Goal: Complete application form: Complete application form

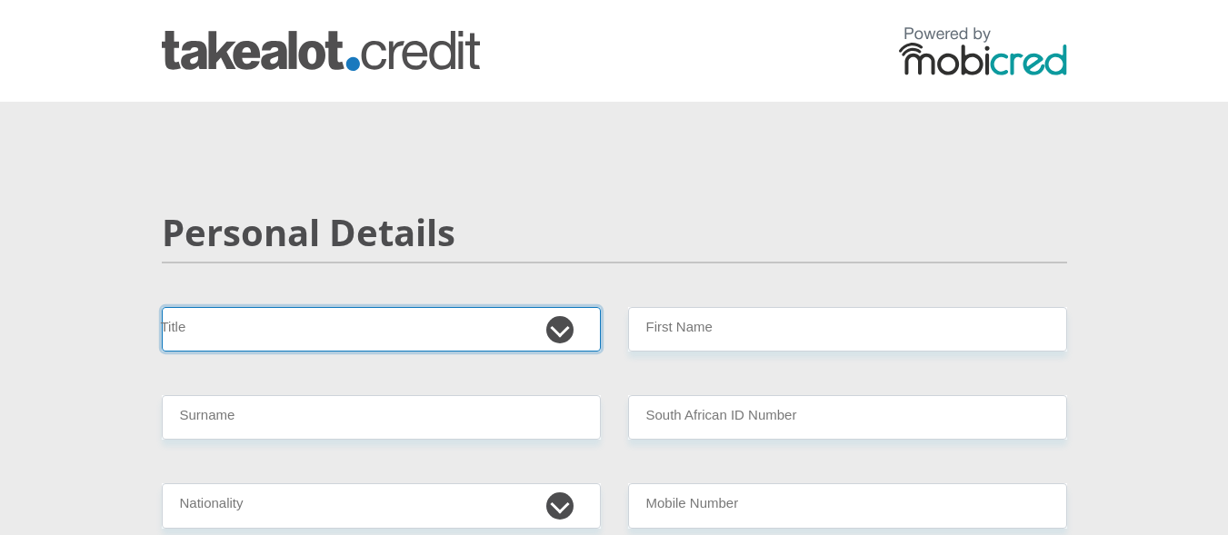
click at [574, 327] on select "Mr Ms Mrs Dr [PERSON_NAME]" at bounding box center [381, 329] width 439 height 45
select select "Mr"
click at [162, 307] on select "Mr Ms Mrs Dr [PERSON_NAME]" at bounding box center [381, 329] width 439 height 45
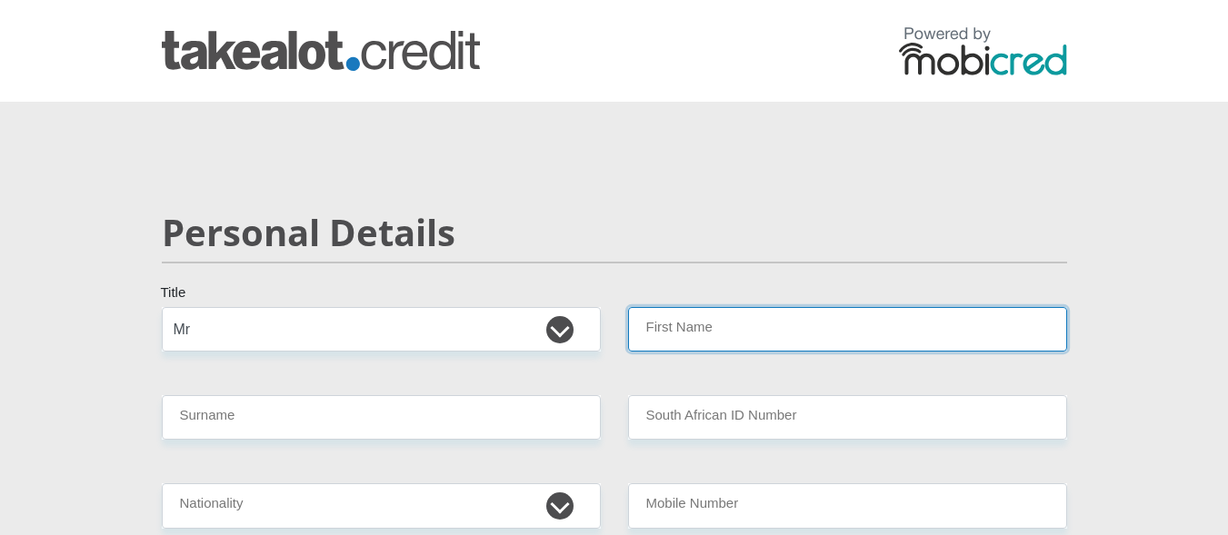
click at [699, 343] on input "First Name" at bounding box center [847, 329] width 439 height 45
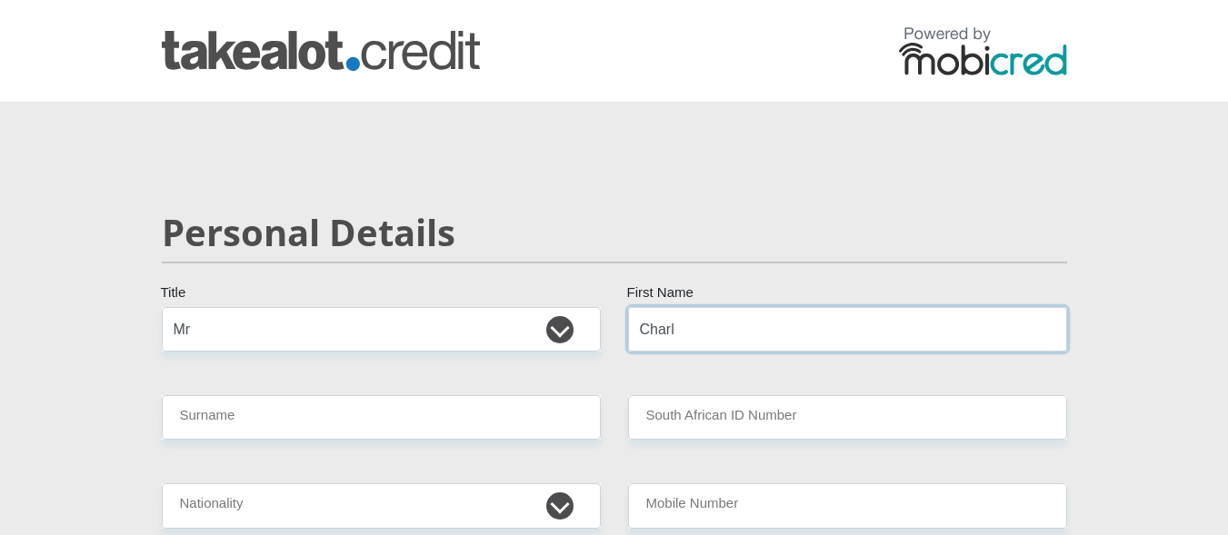
type input "Charl"
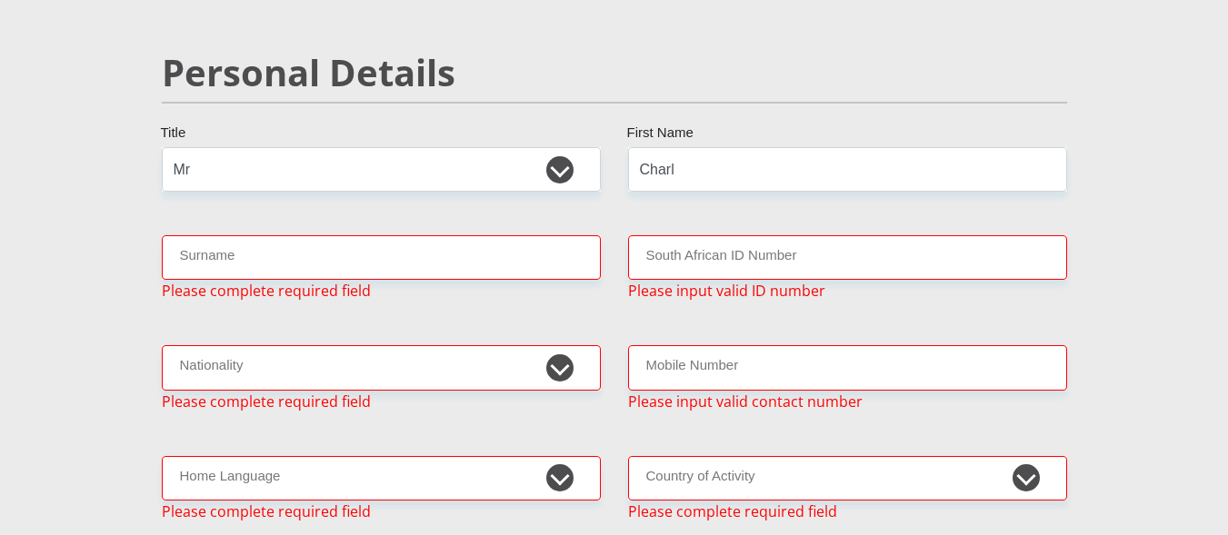
scroll to position [167, 0]
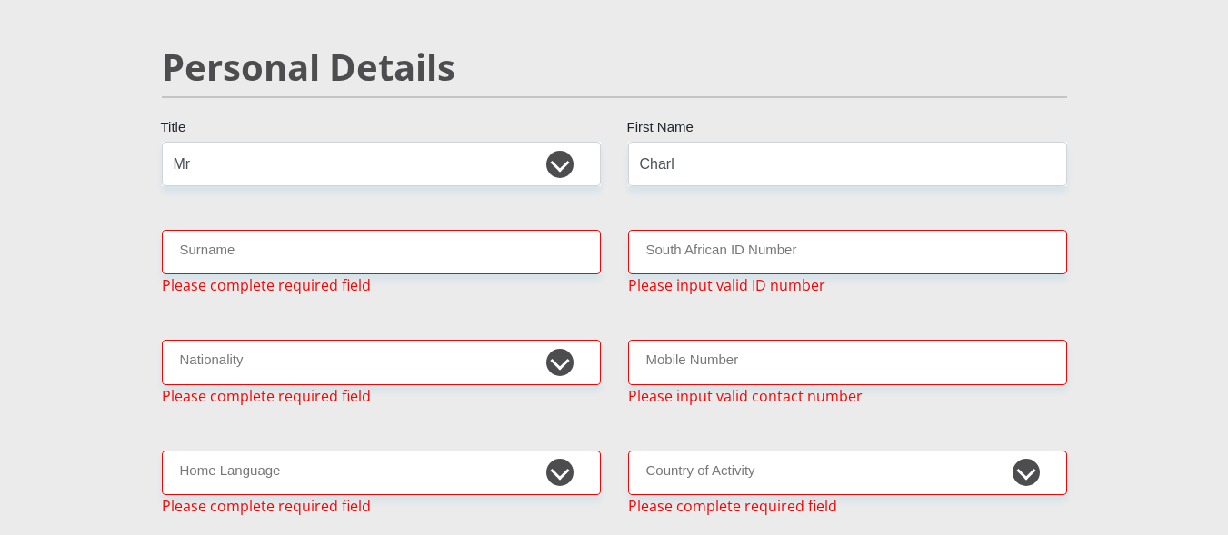
click at [351, 278] on span "Please complete required field" at bounding box center [266, 286] width 209 height 22
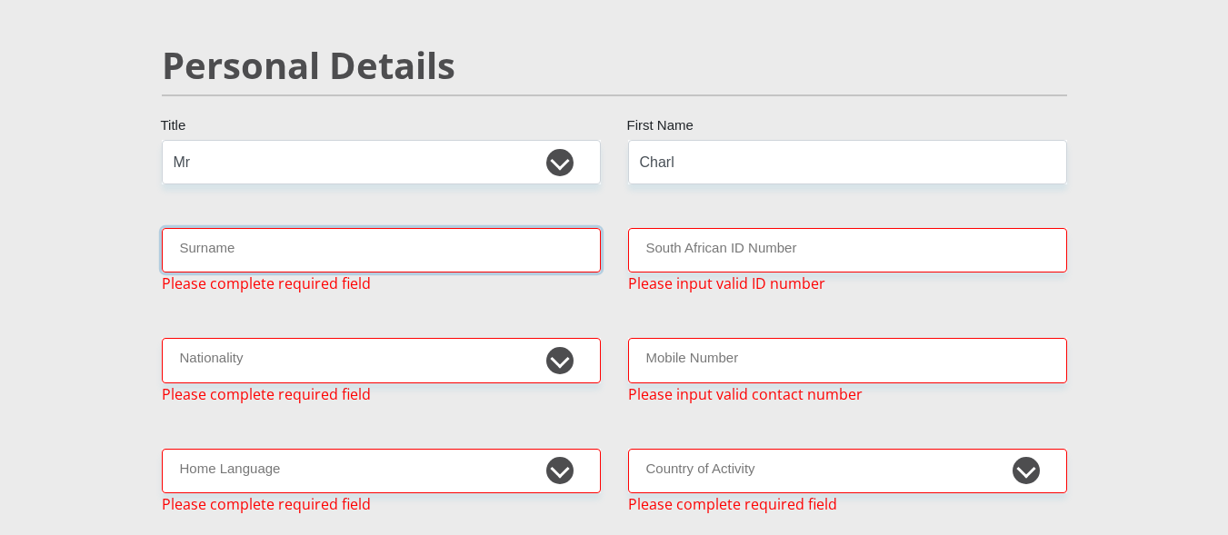
click at [347, 262] on input "Surname" at bounding box center [381, 250] width 439 height 45
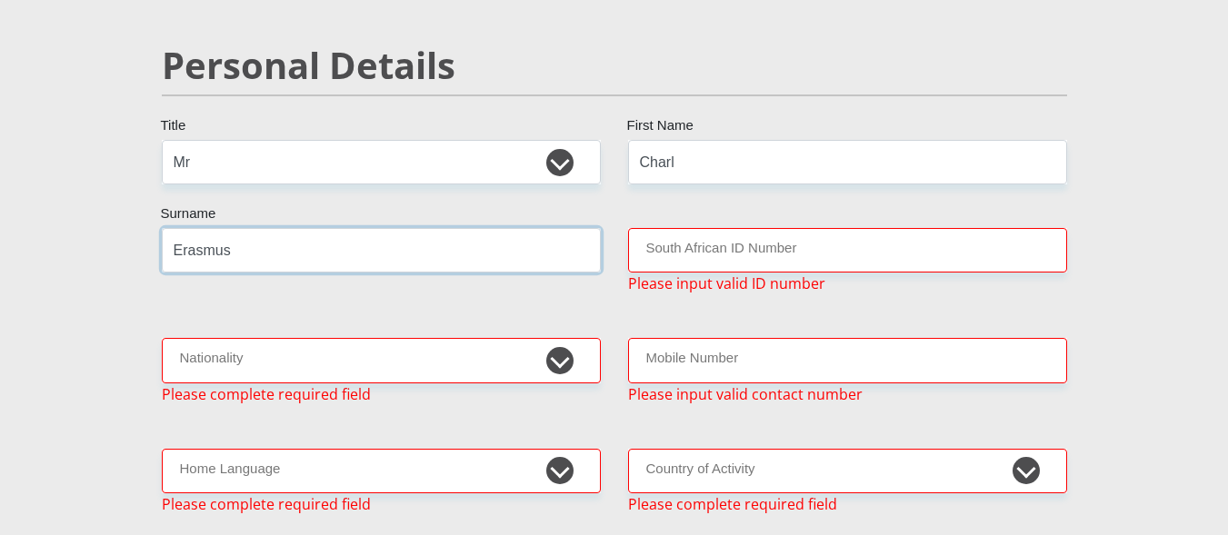
type input "Erasmus"
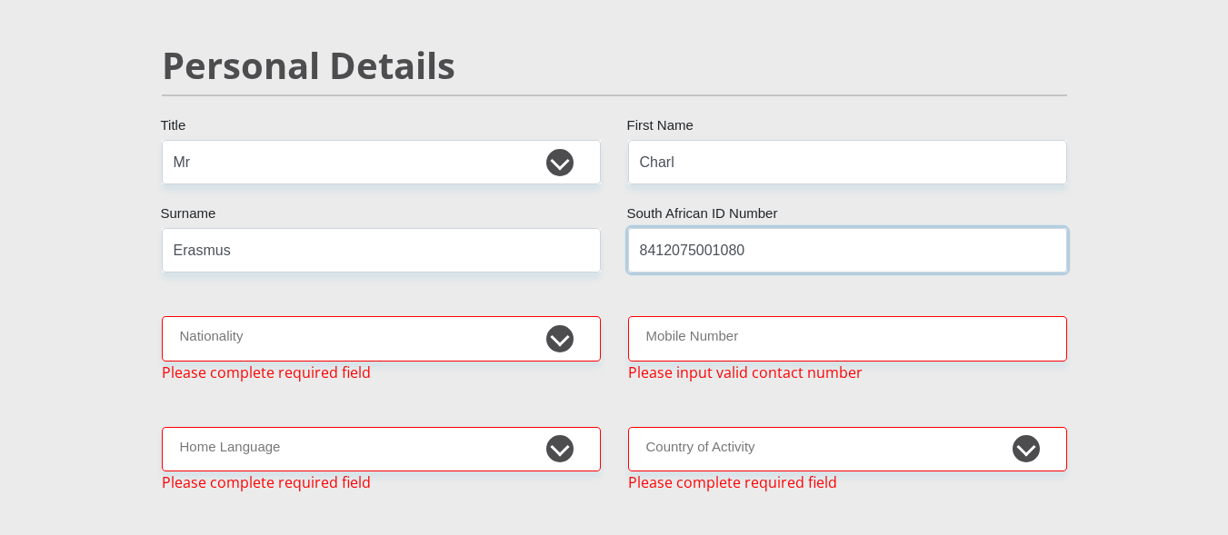
type input "8412075001080"
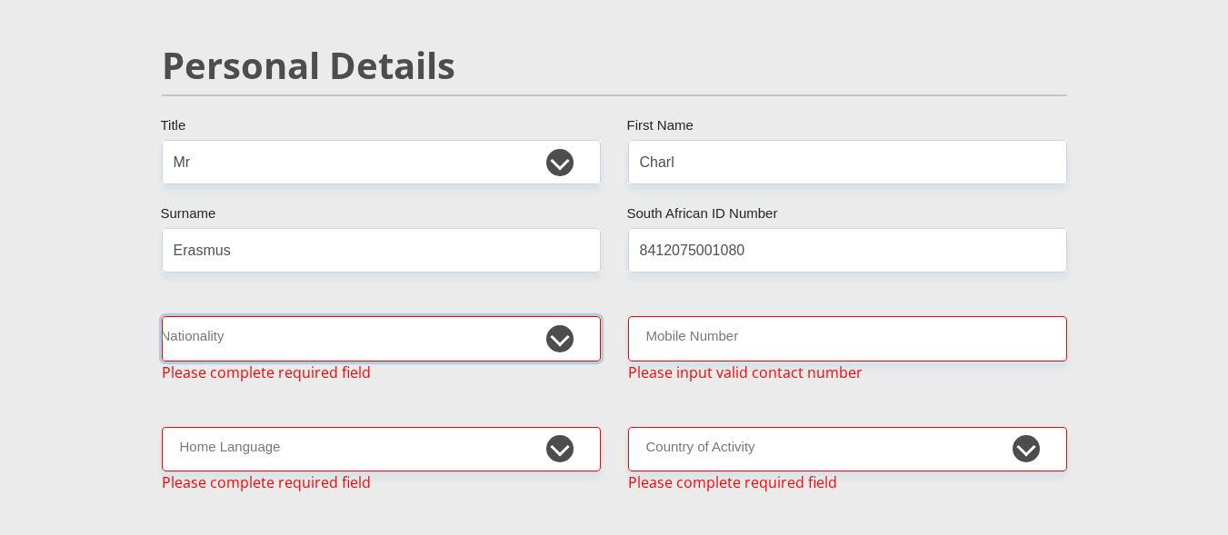
click at [560, 340] on select "[GEOGRAPHIC_DATA] [GEOGRAPHIC_DATA] [GEOGRAPHIC_DATA] [GEOGRAPHIC_DATA] [GEOGRA…" at bounding box center [381, 338] width 439 height 45
select select "ZAF"
click at [162, 316] on select "[GEOGRAPHIC_DATA] [GEOGRAPHIC_DATA] [GEOGRAPHIC_DATA] [GEOGRAPHIC_DATA] [GEOGRA…" at bounding box center [381, 338] width 439 height 45
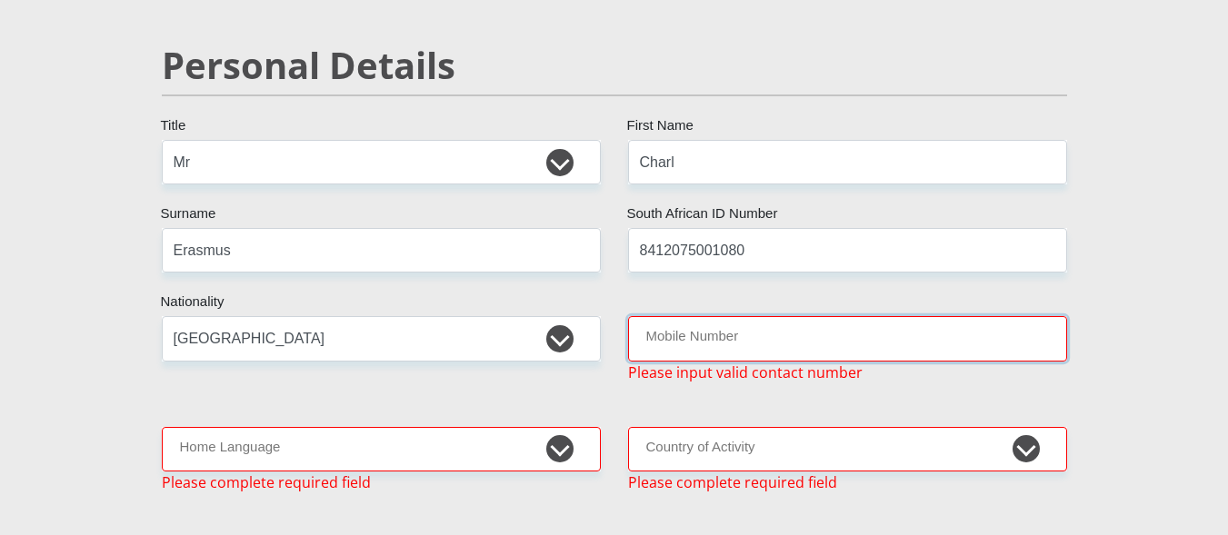
click at [816, 341] on input "Mobile Number" at bounding box center [847, 338] width 439 height 45
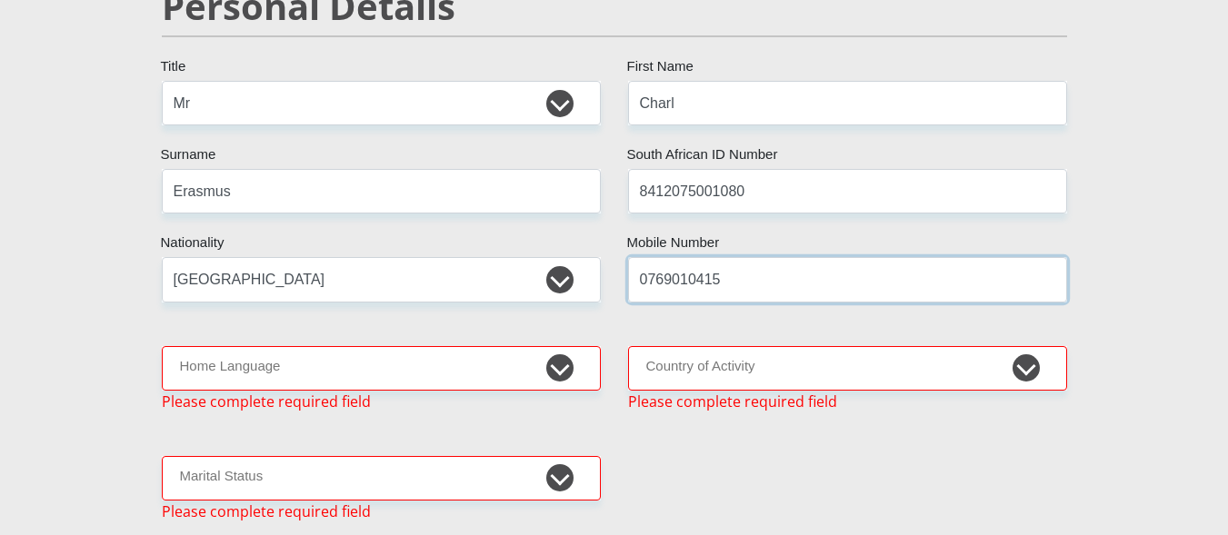
scroll to position [258, 0]
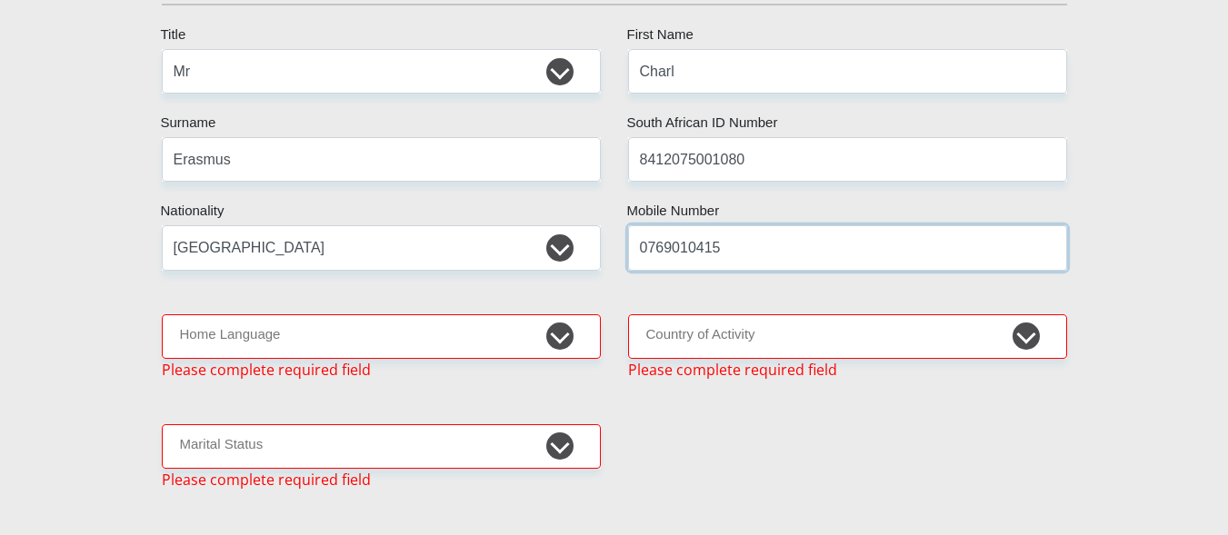
type input "0769010415"
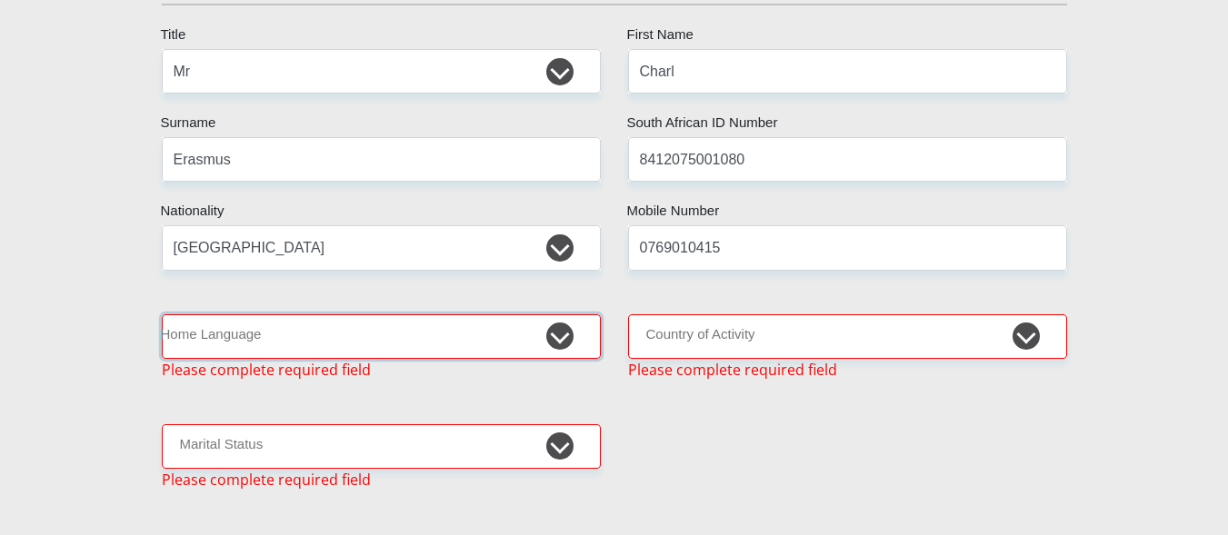
click at [548, 335] on select "Afrikaans English Sepedi South Ndebele Southern Sotho Swati Tsonga Tswana Venda…" at bounding box center [381, 337] width 439 height 45
select select "afr"
click at [162, 315] on select "Afrikaans English Sepedi South Ndebele Southern Sotho Swati Tsonga Tswana Venda…" at bounding box center [381, 337] width 439 height 45
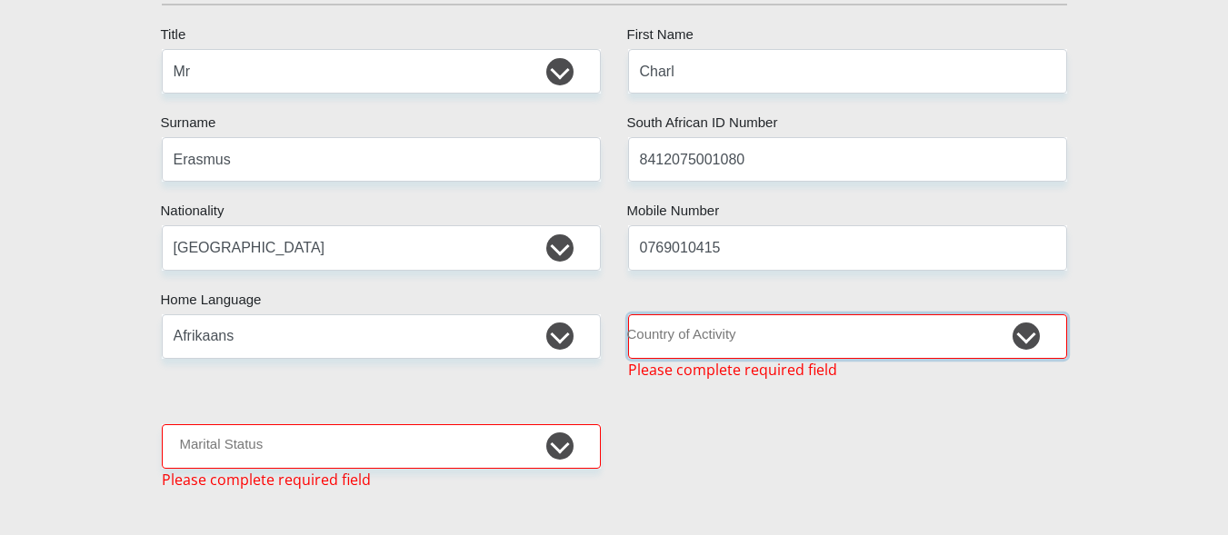
click at [1019, 334] on select "[GEOGRAPHIC_DATA] [GEOGRAPHIC_DATA] [GEOGRAPHIC_DATA] [GEOGRAPHIC_DATA] [GEOGRA…" at bounding box center [847, 337] width 439 height 45
select select "ZAF"
click at [628, 315] on select "[GEOGRAPHIC_DATA] [GEOGRAPHIC_DATA] [GEOGRAPHIC_DATA] [GEOGRAPHIC_DATA] [GEOGRA…" at bounding box center [847, 337] width 439 height 45
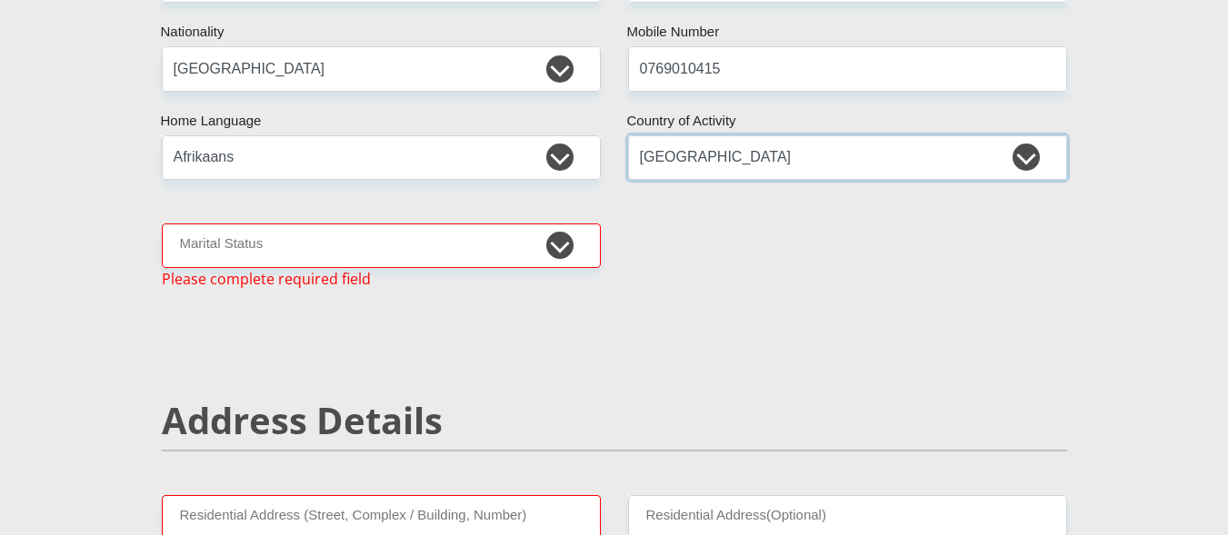
scroll to position [440, 0]
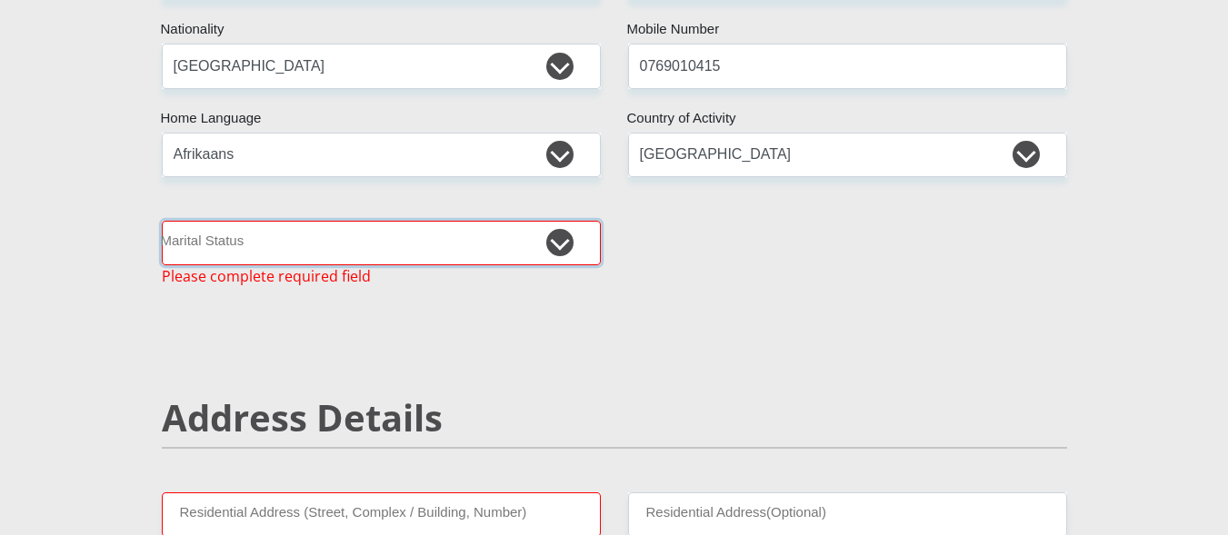
click at [562, 243] on select "Married ANC Single Divorced Widowed Married COP or Customary Law" at bounding box center [381, 243] width 439 height 45
select select "1"
click at [162, 221] on select "Married ANC Single Divorced Widowed Married COP or Customary Law" at bounding box center [381, 243] width 439 height 45
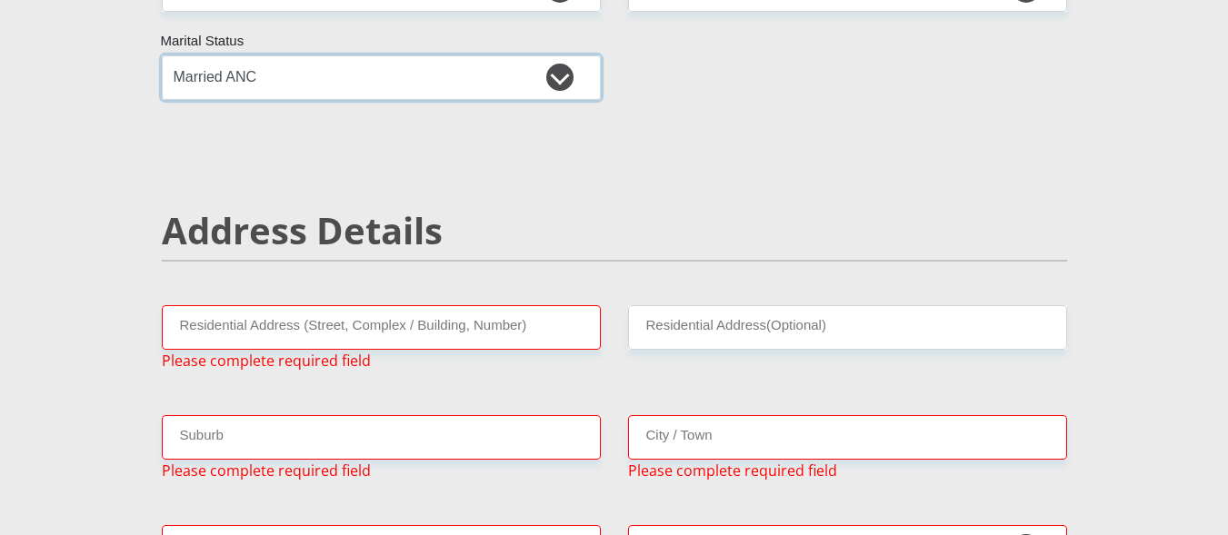
scroll to position [622, 0]
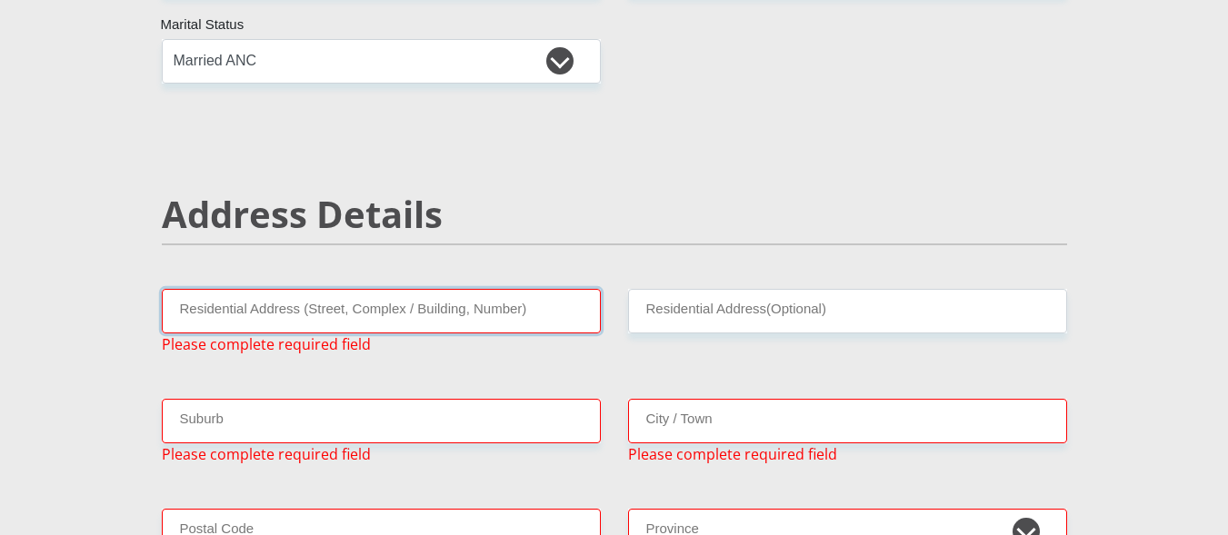
click at [455, 324] on input "Residential Address (Street, Complex / Building, Number)" at bounding box center [381, 311] width 439 height 45
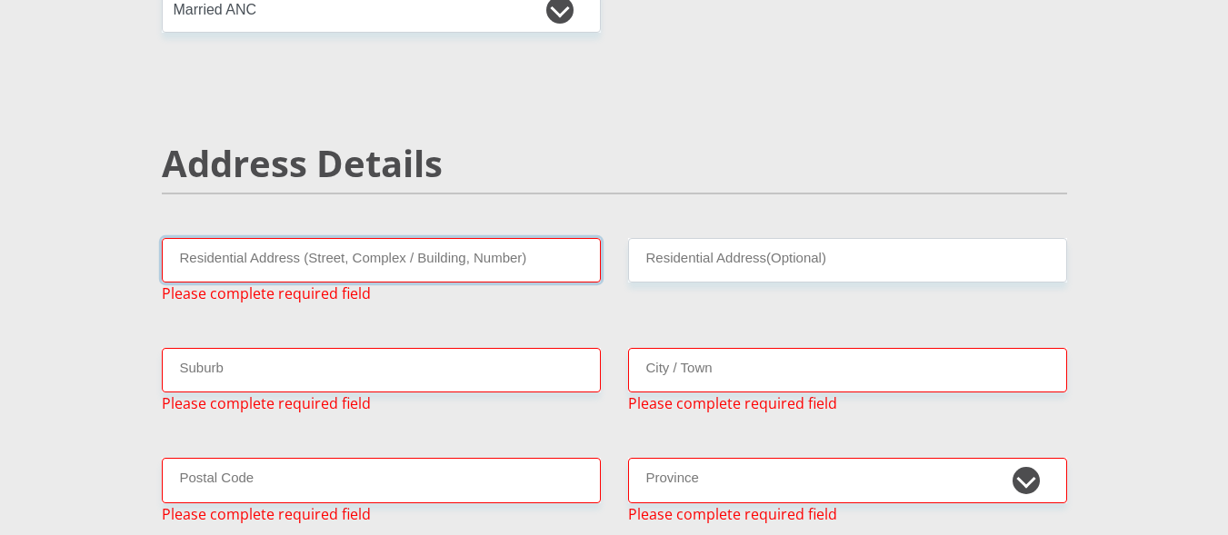
scroll to position [713, 0]
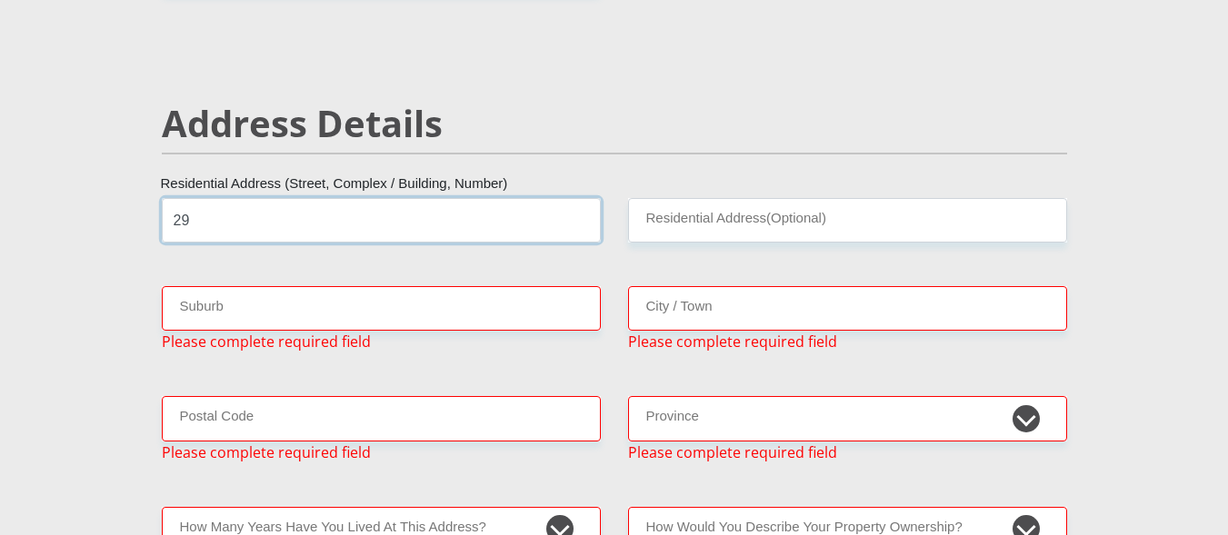
type input "29"
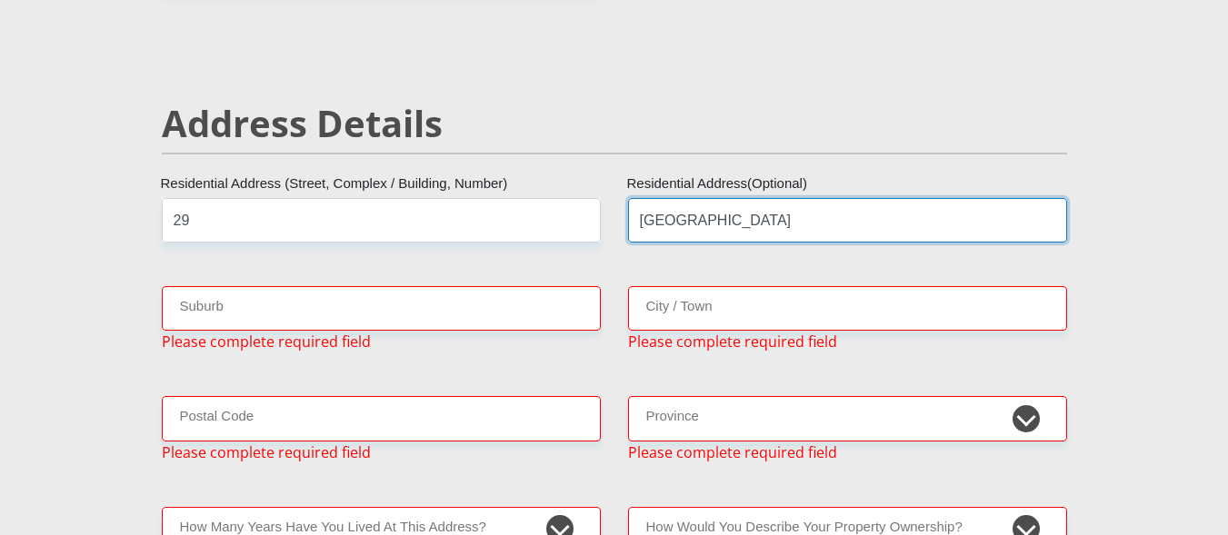
type input "[GEOGRAPHIC_DATA]"
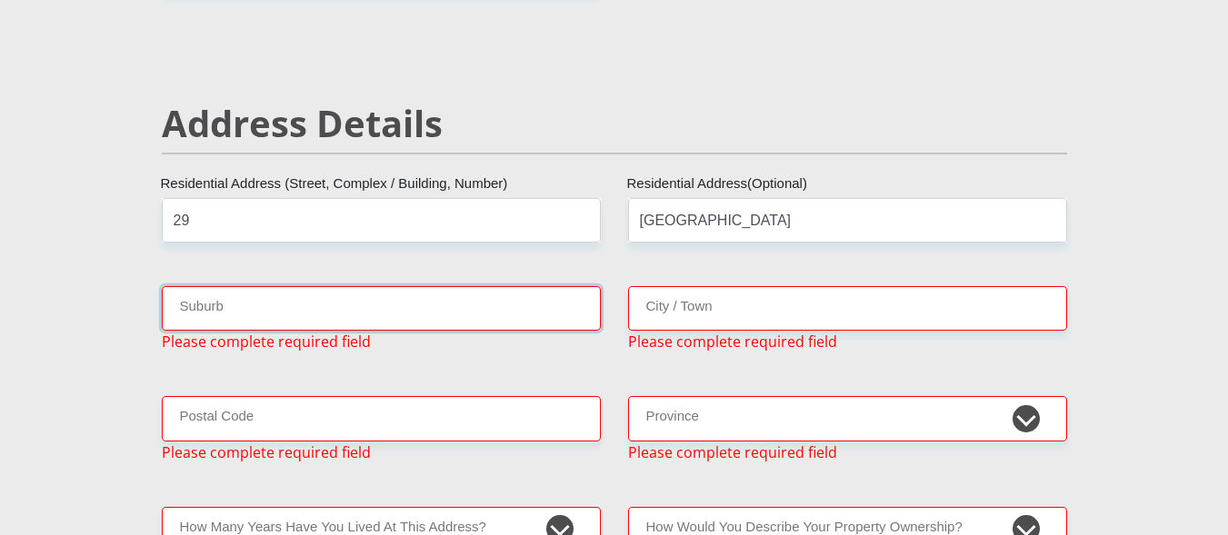
drag, startPoint x: 658, startPoint y: 221, endPoint x: 426, endPoint y: 299, distance: 244.7
click at [426, 299] on input "Suburb" at bounding box center [381, 308] width 439 height 45
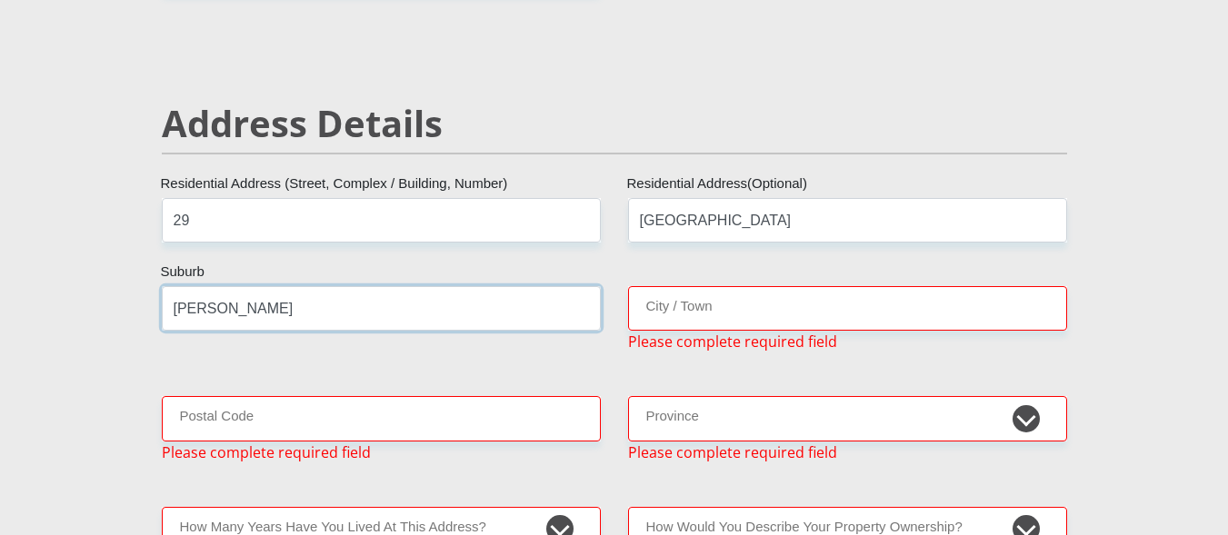
type input "[PERSON_NAME]"
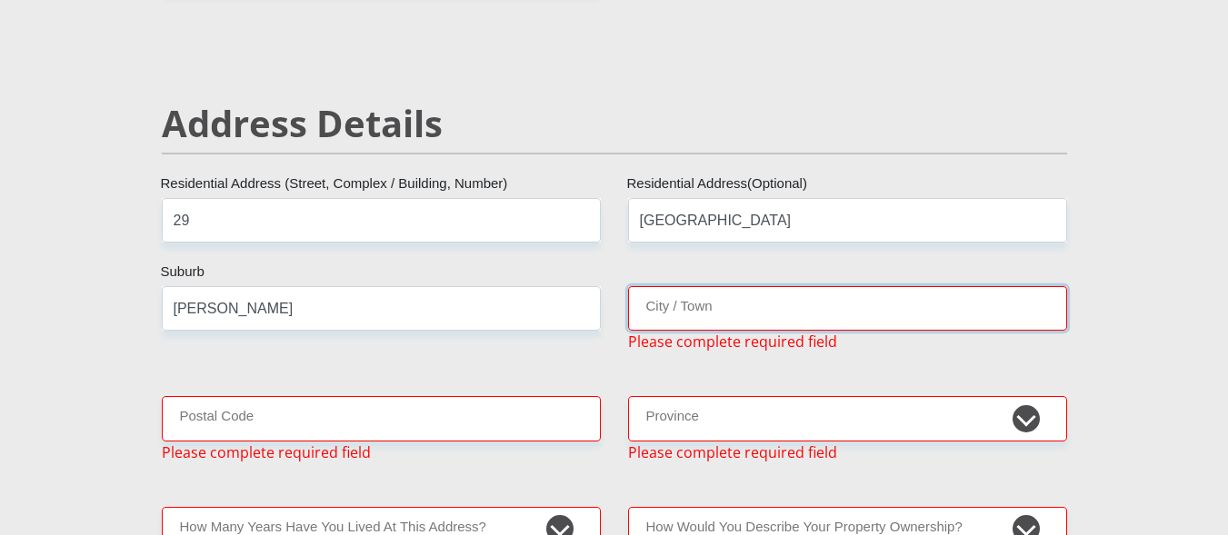
type input "p"
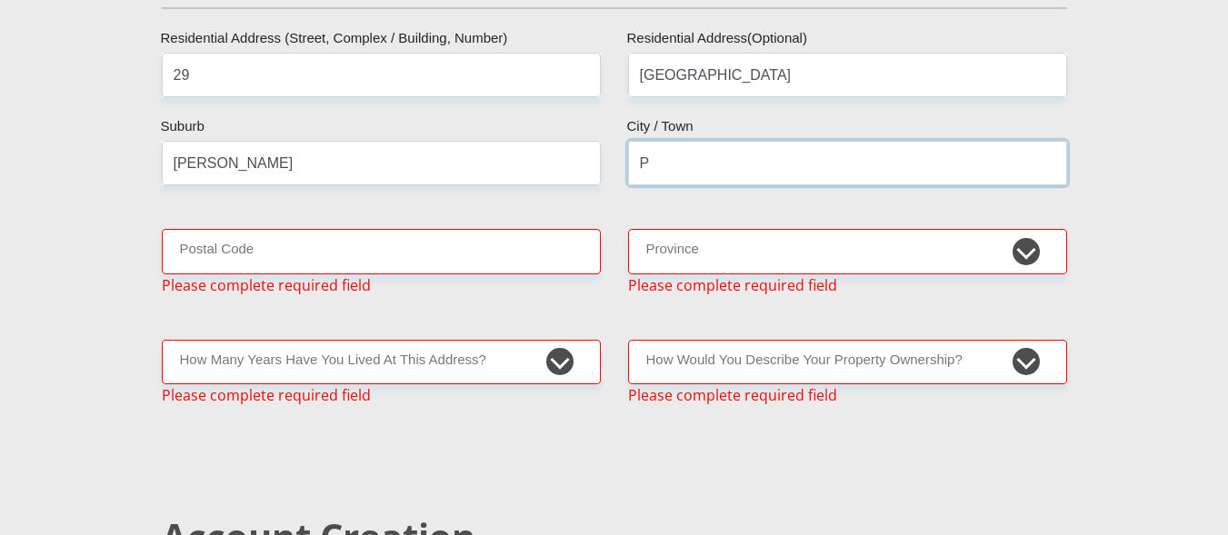
click at [685, 145] on input "P" at bounding box center [847, 163] width 439 height 45
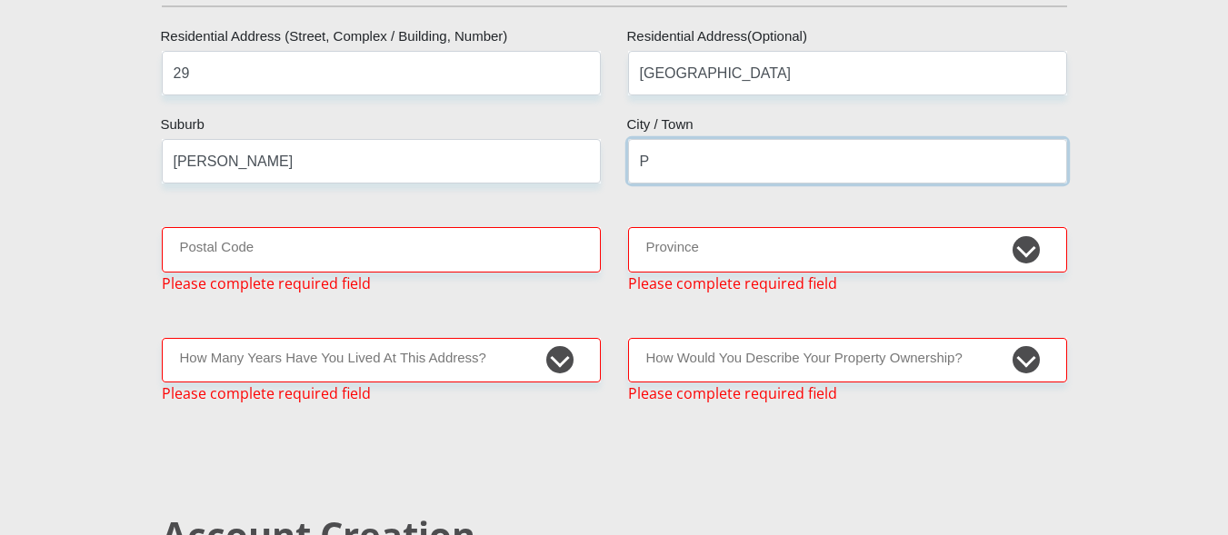
click at [686, 155] on input "P" at bounding box center [847, 161] width 439 height 45
type input "[GEOGRAPHIC_DATA][PERSON_NAME]"
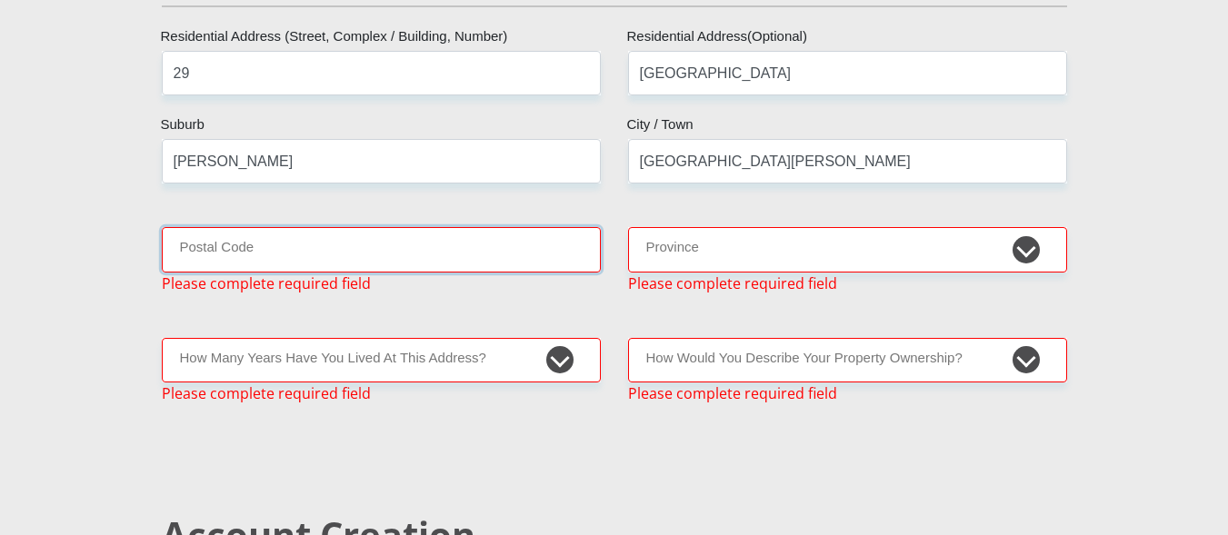
click at [397, 249] on input "Postal Code" at bounding box center [381, 249] width 439 height 45
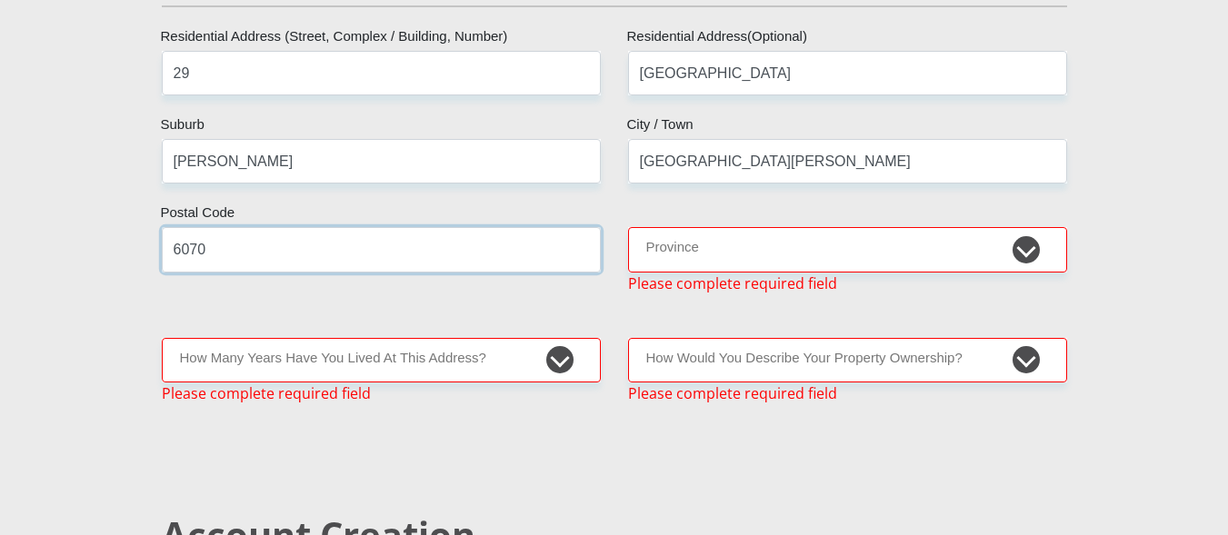
type input "6070"
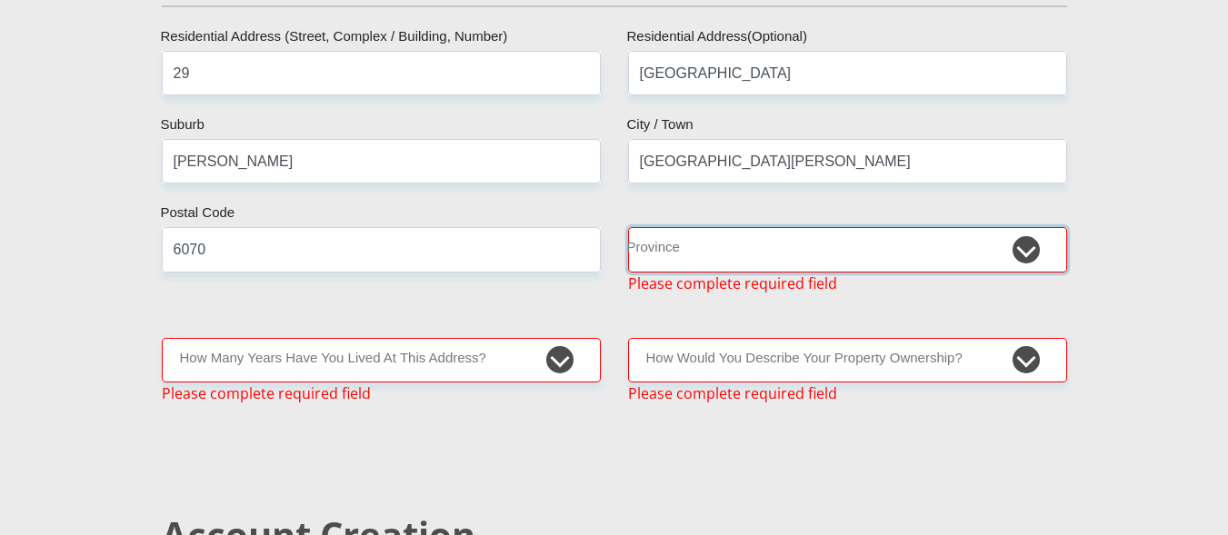
click at [647, 256] on select "Eastern Cape Free State [GEOGRAPHIC_DATA] [GEOGRAPHIC_DATA][DATE] [GEOGRAPHIC_D…" at bounding box center [847, 249] width 439 height 45
select select "[GEOGRAPHIC_DATA]"
click at [628, 227] on select "Eastern Cape Free State [GEOGRAPHIC_DATA] [GEOGRAPHIC_DATA][DATE] [GEOGRAPHIC_D…" at bounding box center [847, 249] width 439 height 45
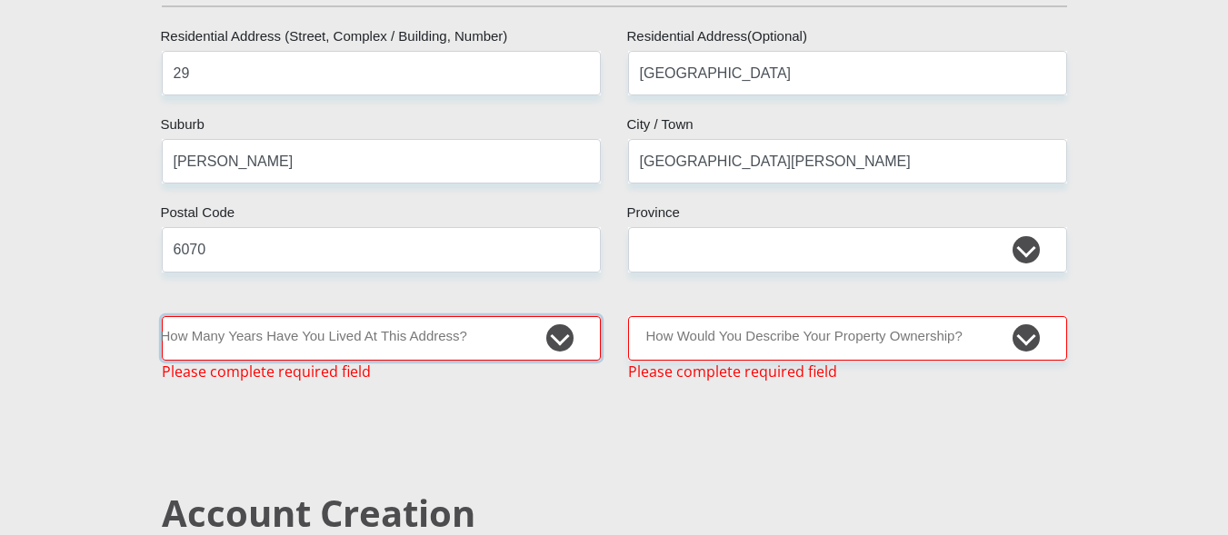
click at [361, 339] on select "less than 1 year 1-3 years 3-5 years 5+ years" at bounding box center [381, 338] width 439 height 45
select select "5"
click at [162, 316] on select "less than 1 year 1-3 years 3-5 years 5+ years" at bounding box center [381, 338] width 439 height 45
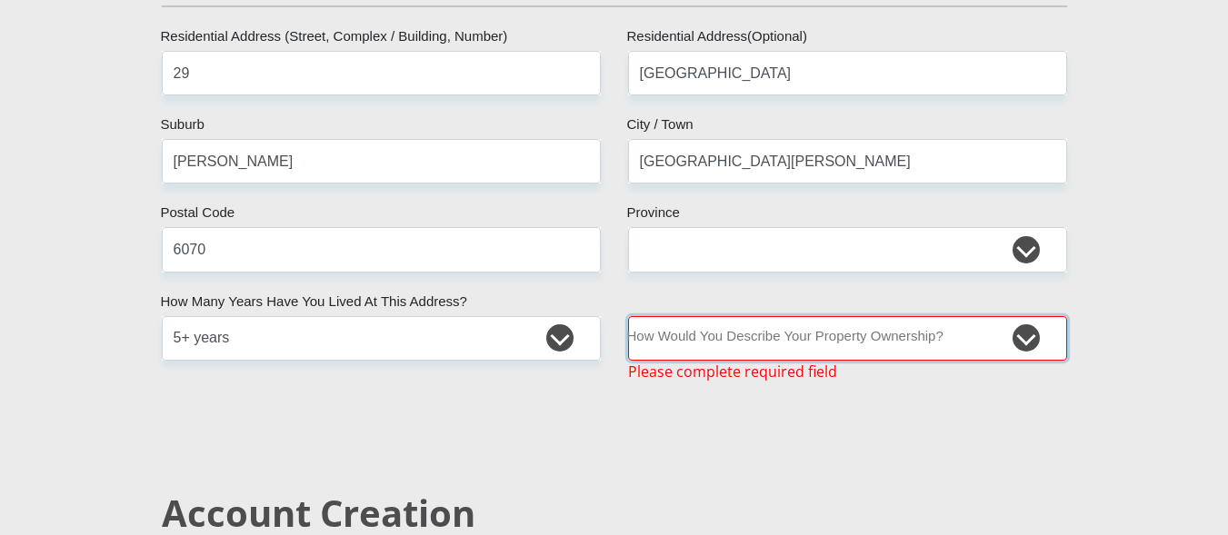
click at [787, 344] on select "Owned Rented Family Owned Company Dwelling" at bounding box center [847, 338] width 439 height 45
select select "Owned"
click at [628, 316] on select "Owned Rented Family Owned Company Dwelling" at bounding box center [847, 338] width 439 height 45
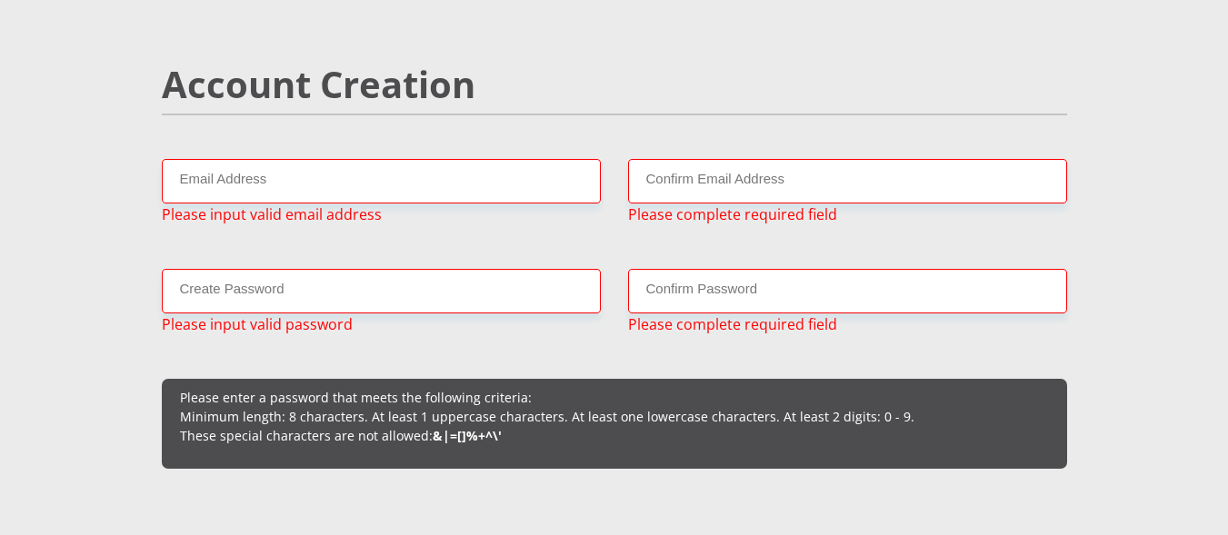
scroll to position [1315, 0]
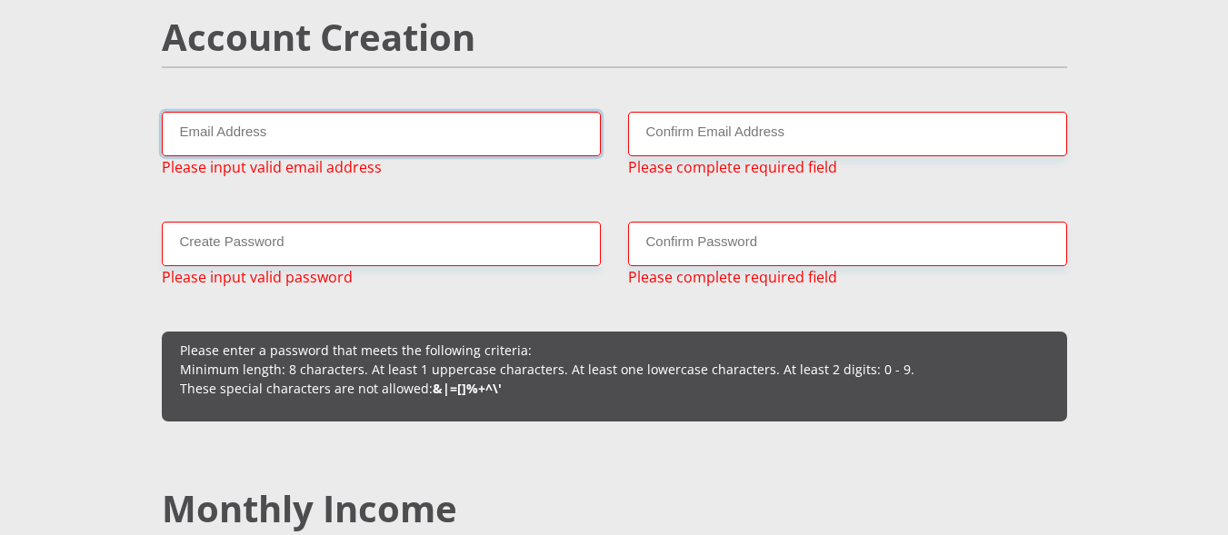
click at [328, 140] on input "Email Address" at bounding box center [381, 134] width 439 height 45
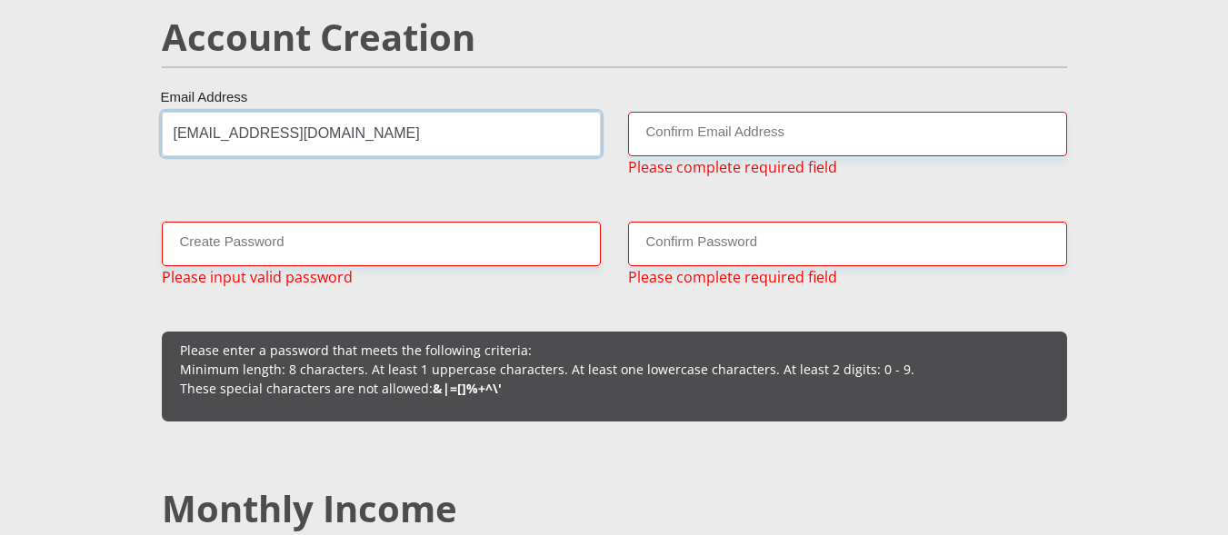
type input "[EMAIL_ADDRESS][DOMAIN_NAME]"
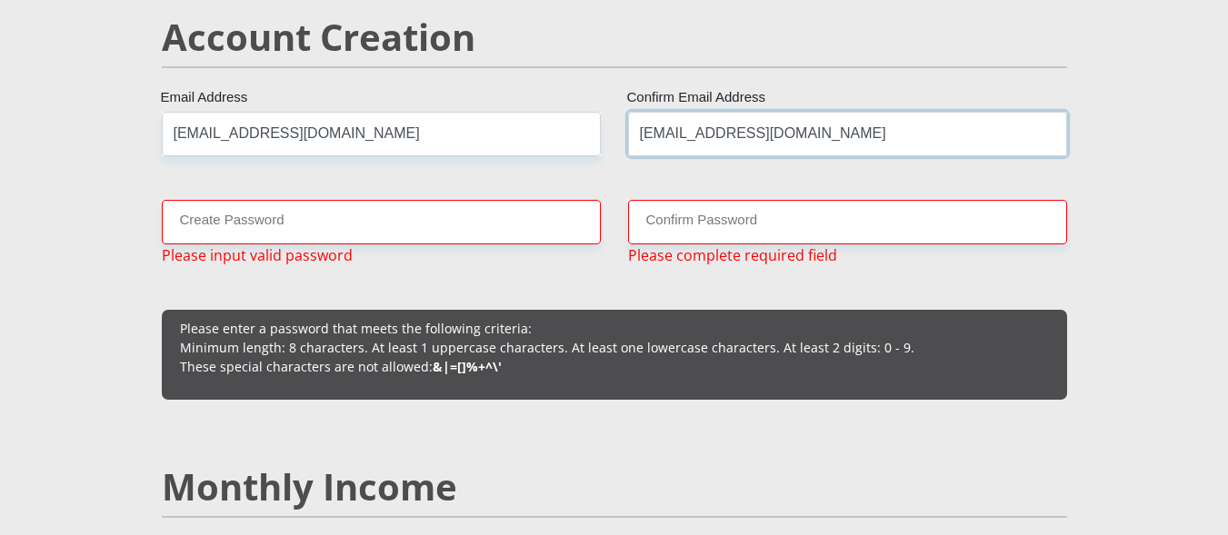
type input "[EMAIL_ADDRESS][DOMAIN_NAME]"
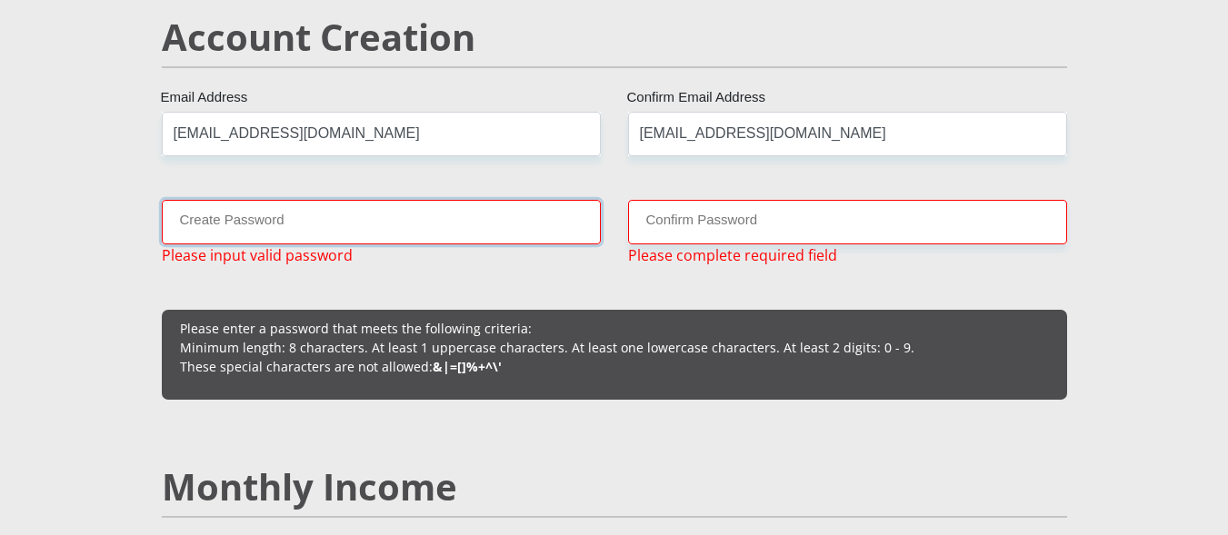
click at [275, 228] on input "Create Password" at bounding box center [381, 222] width 439 height 45
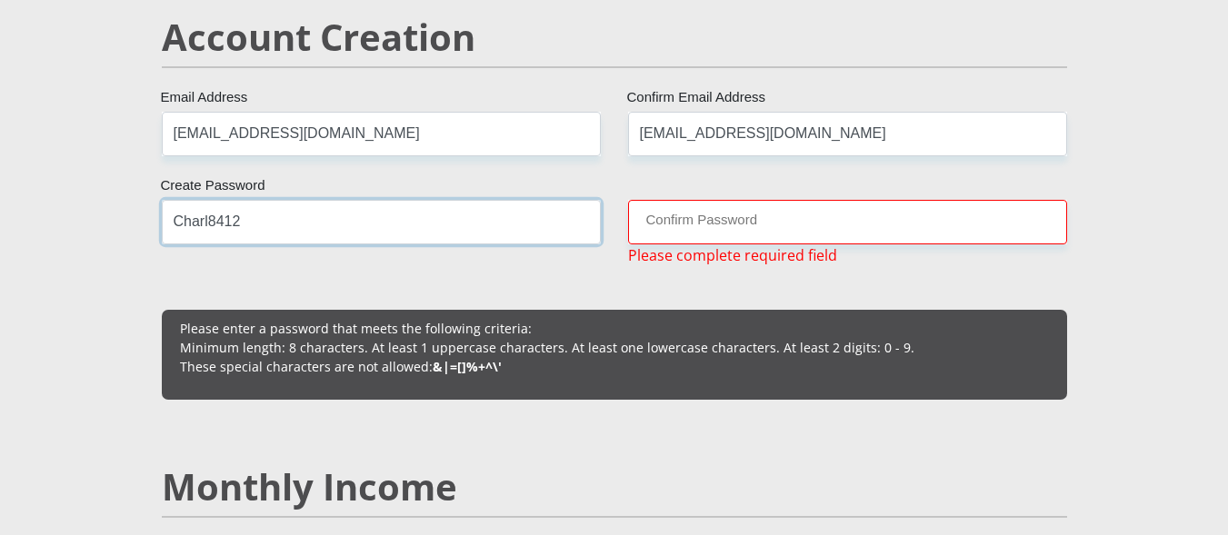
type input "Charl8412"
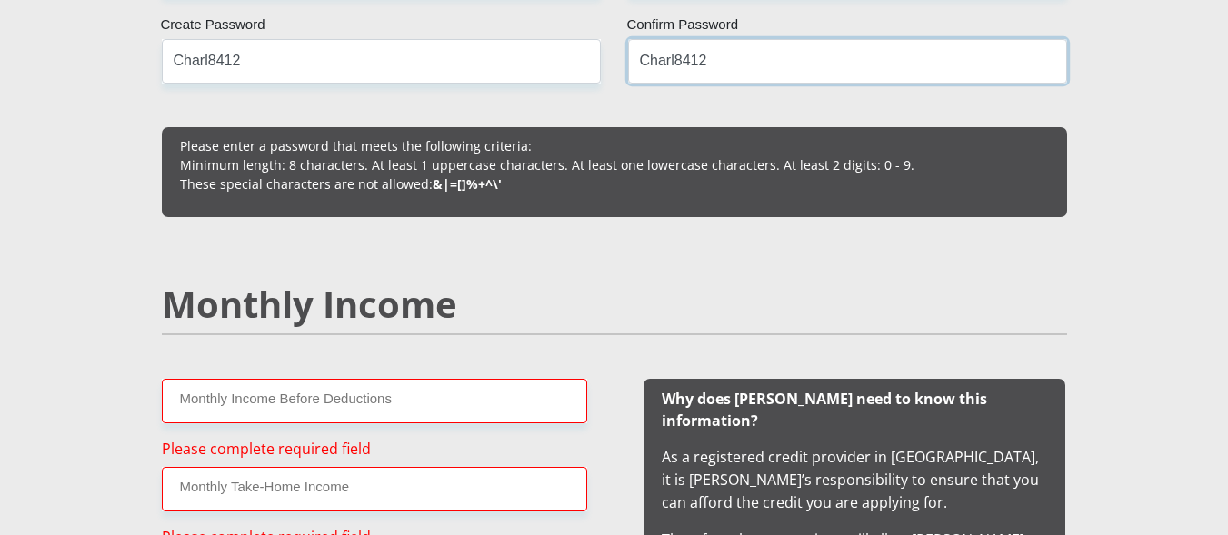
scroll to position [1496, 0]
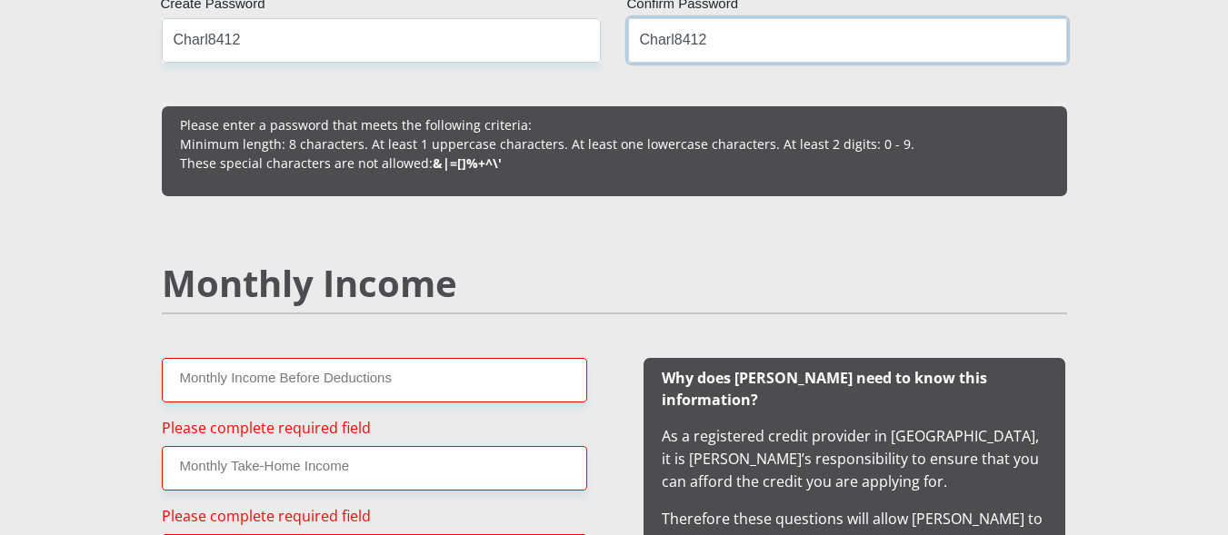
type input "Charl8412"
click at [396, 389] on input "Monthly Income Before Deductions" at bounding box center [374, 380] width 425 height 45
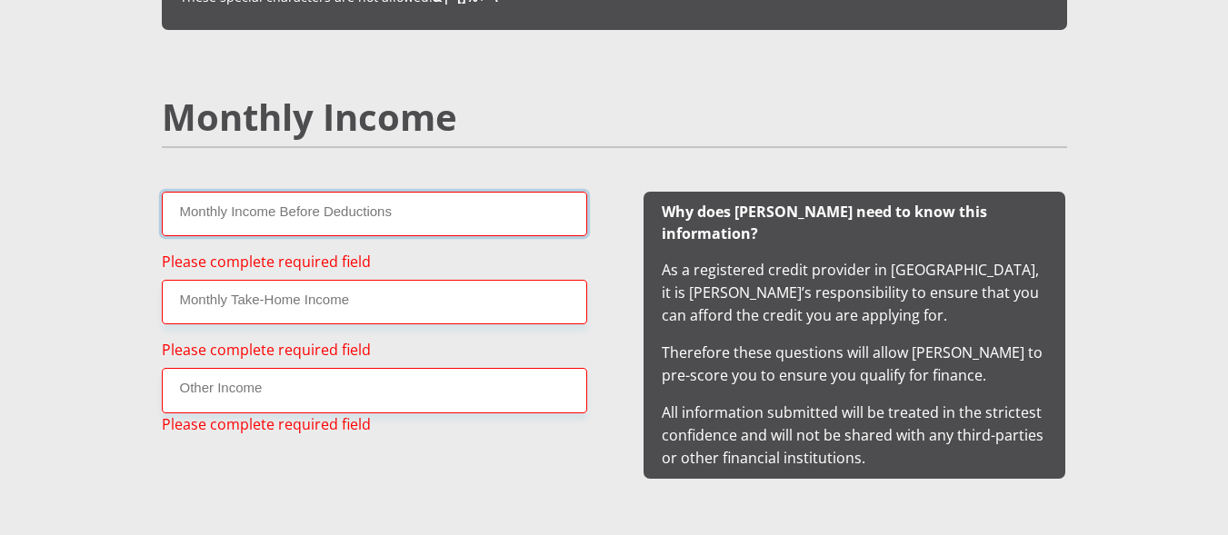
scroll to position [1678, 0]
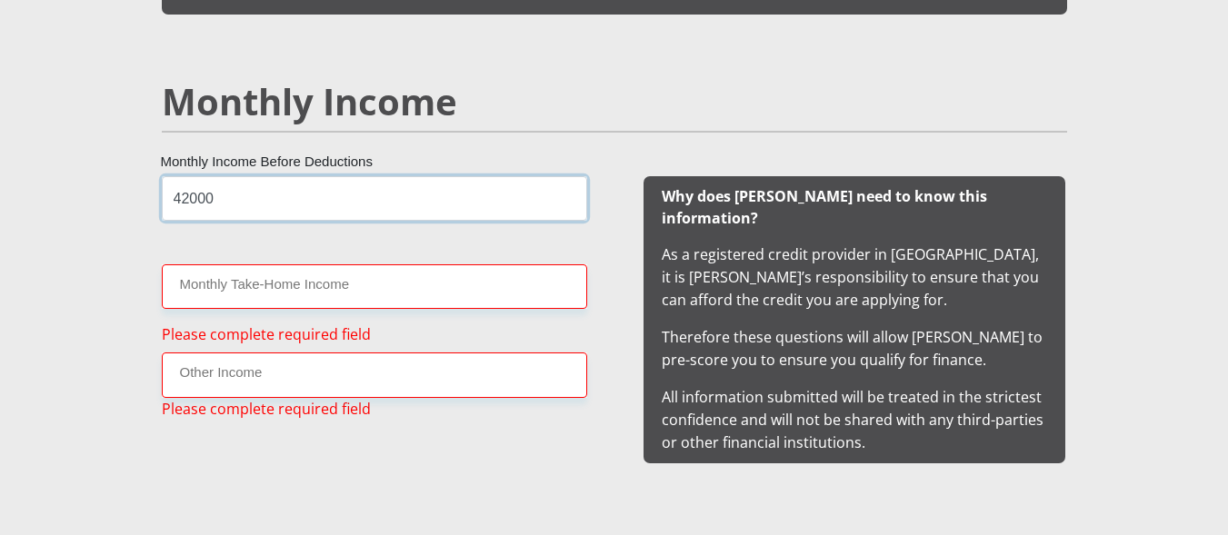
type input "42000"
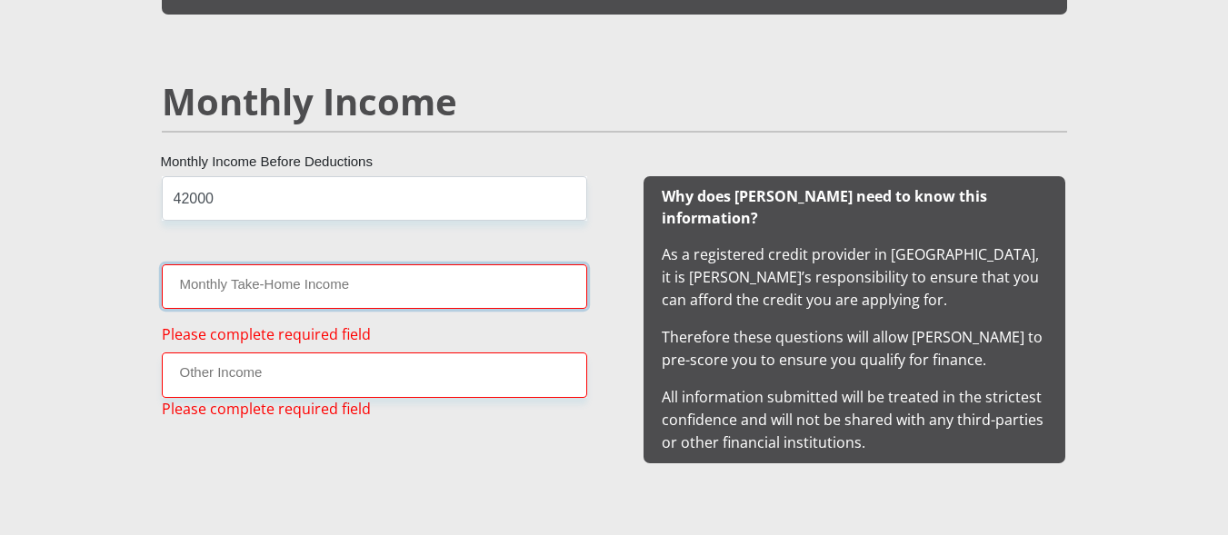
click at [495, 285] on input "Monthly Take-Home Income" at bounding box center [374, 287] width 425 height 45
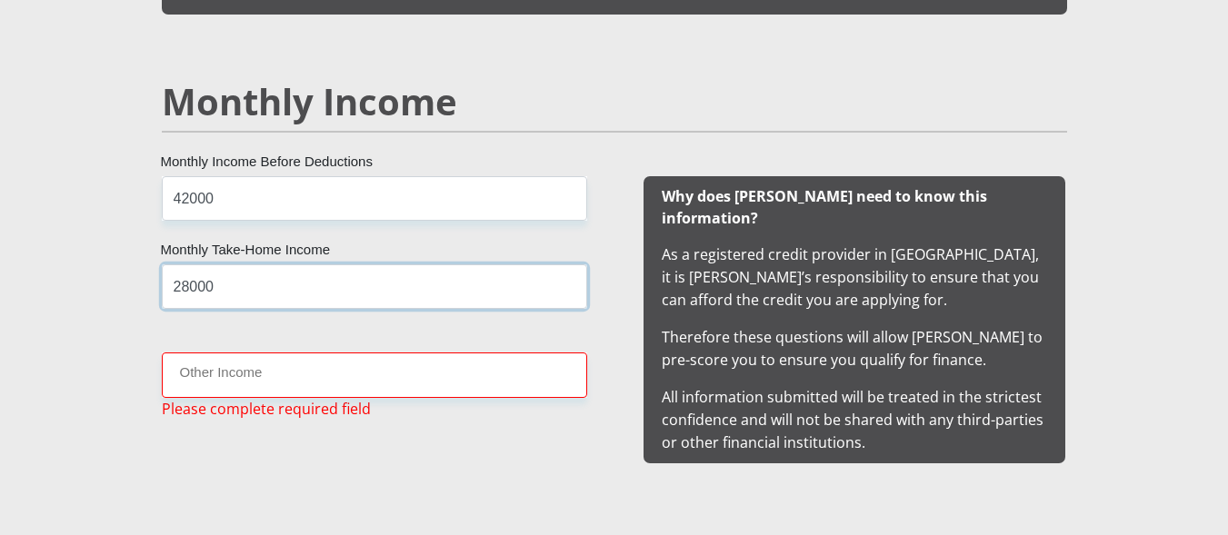
type input "28000"
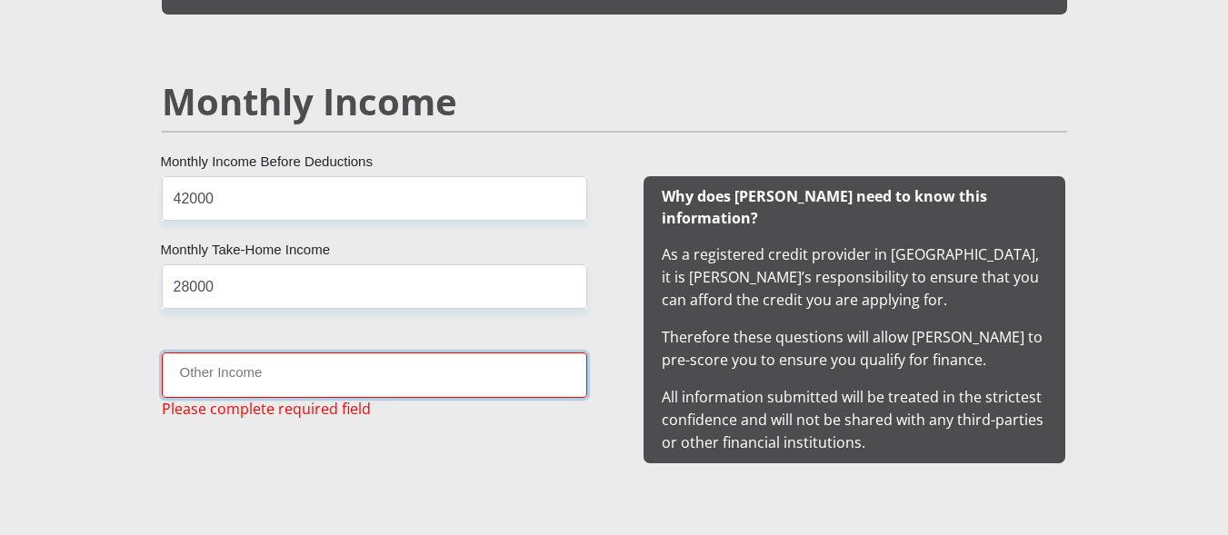
click at [405, 370] on input "Other Income" at bounding box center [374, 375] width 425 height 45
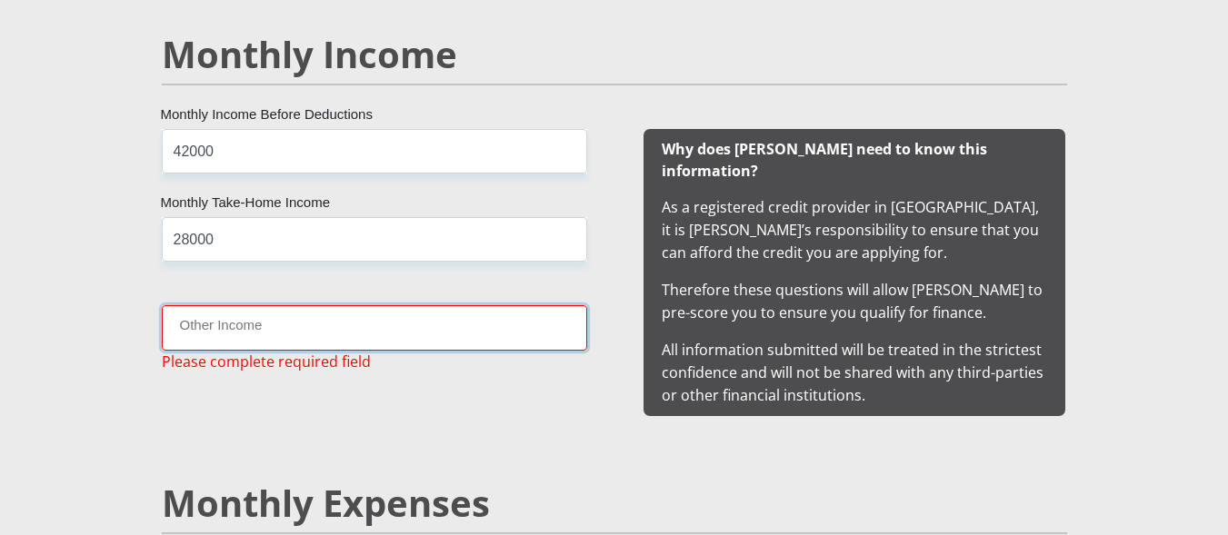
scroll to position [1769, 0]
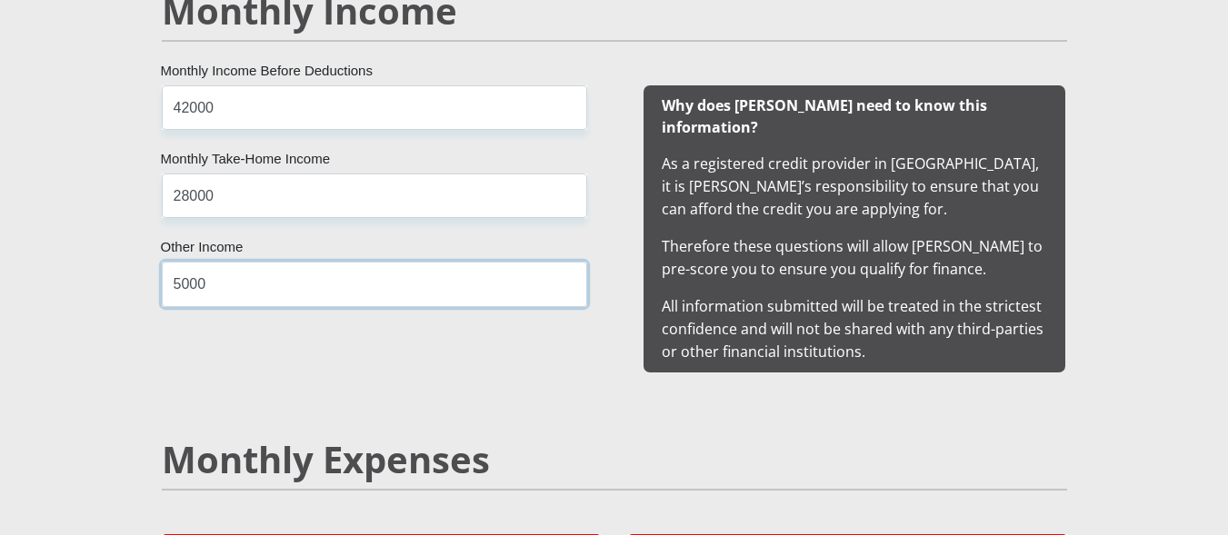
type input "5000"
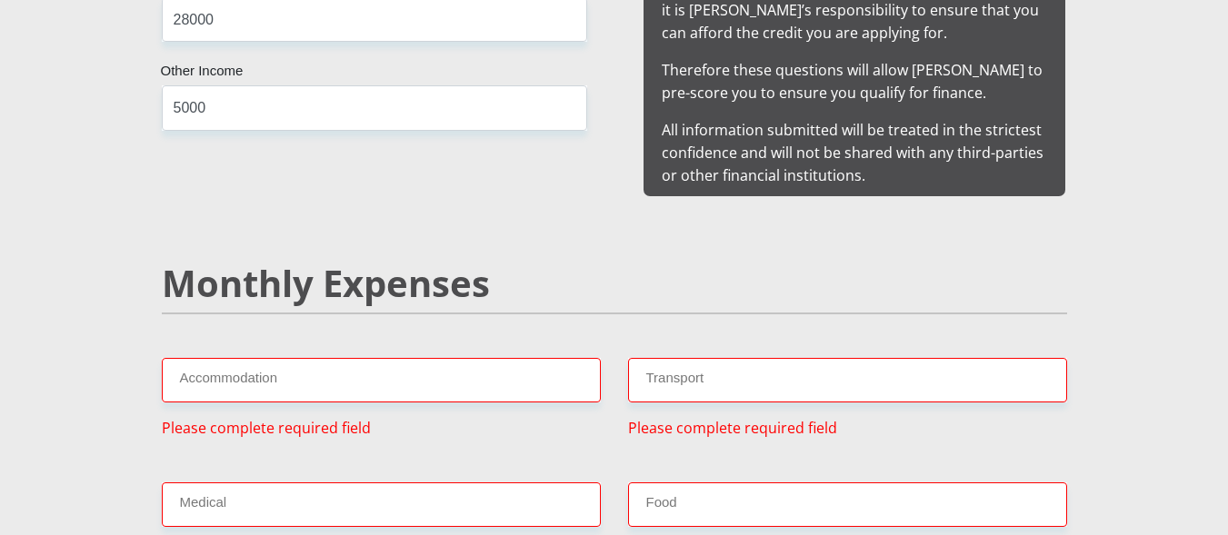
scroll to position [1951, 0]
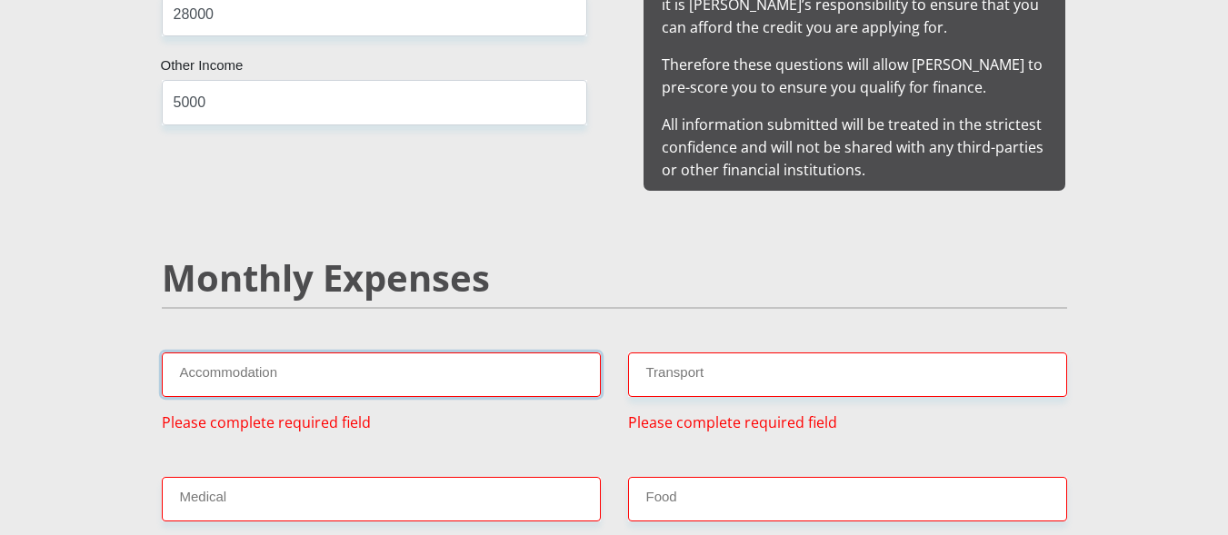
click at [315, 353] on input "Accommodation" at bounding box center [381, 375] width 439 height 45
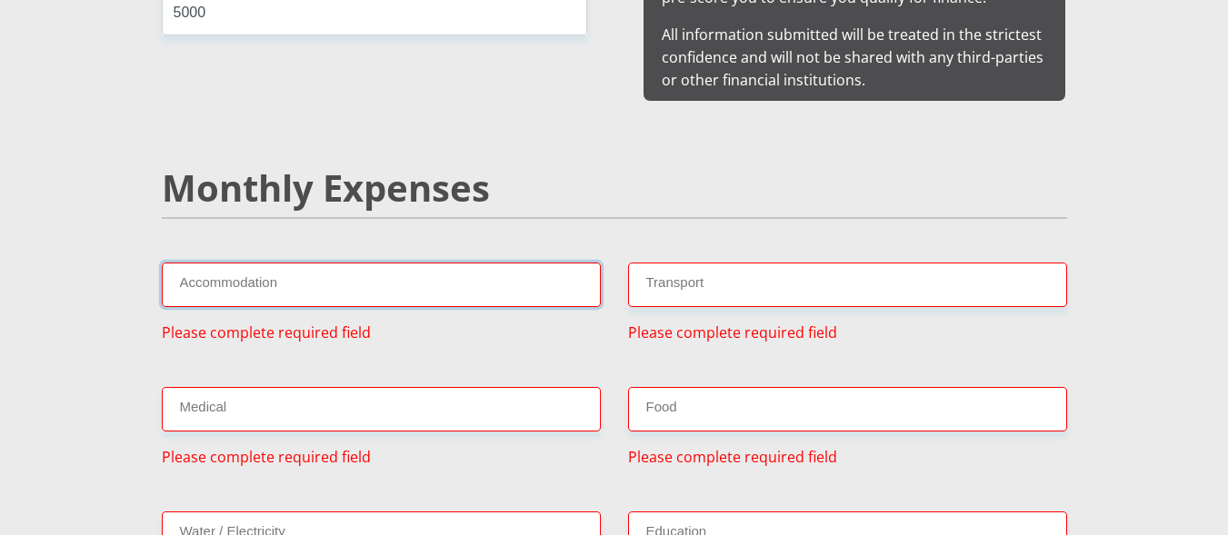
scroll to position [2042, 0]
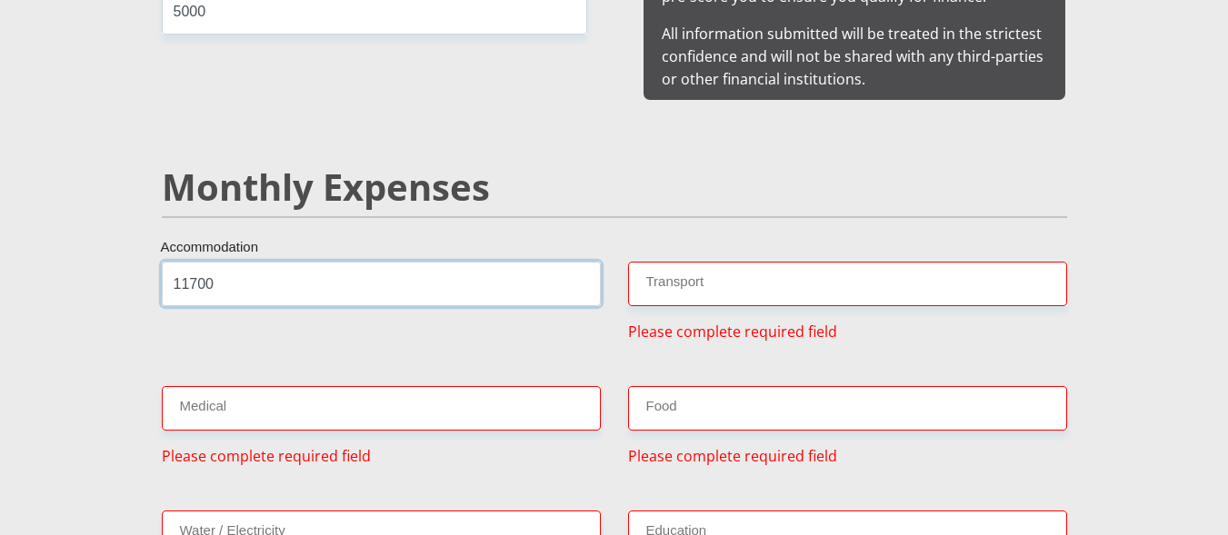
type input "11700"
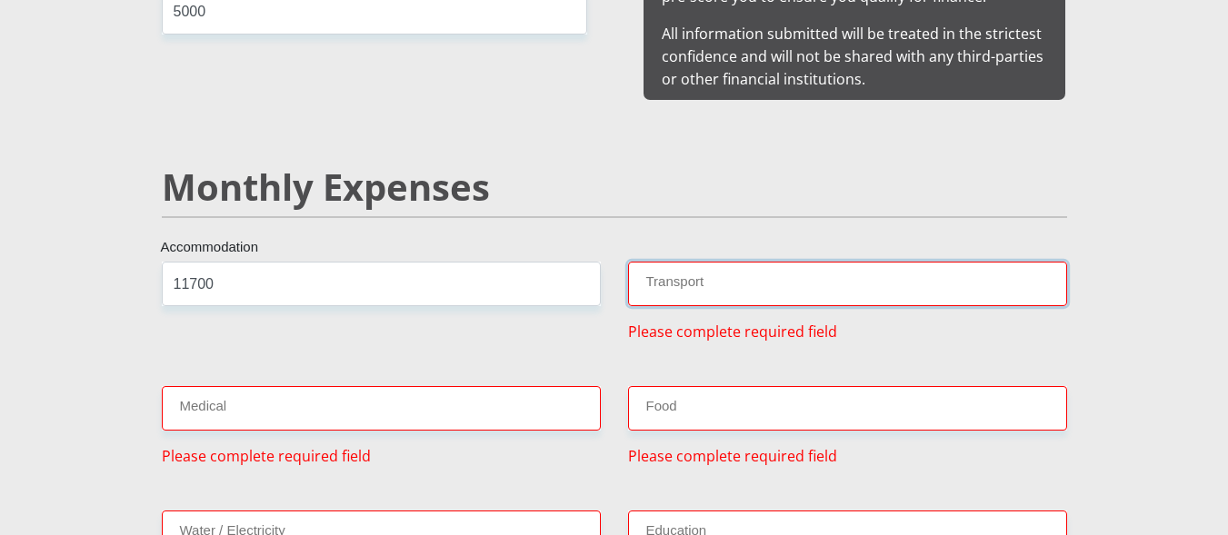
click at [759, 272] on input "Transport" at bounding box center [847, 284] width 439 height 45
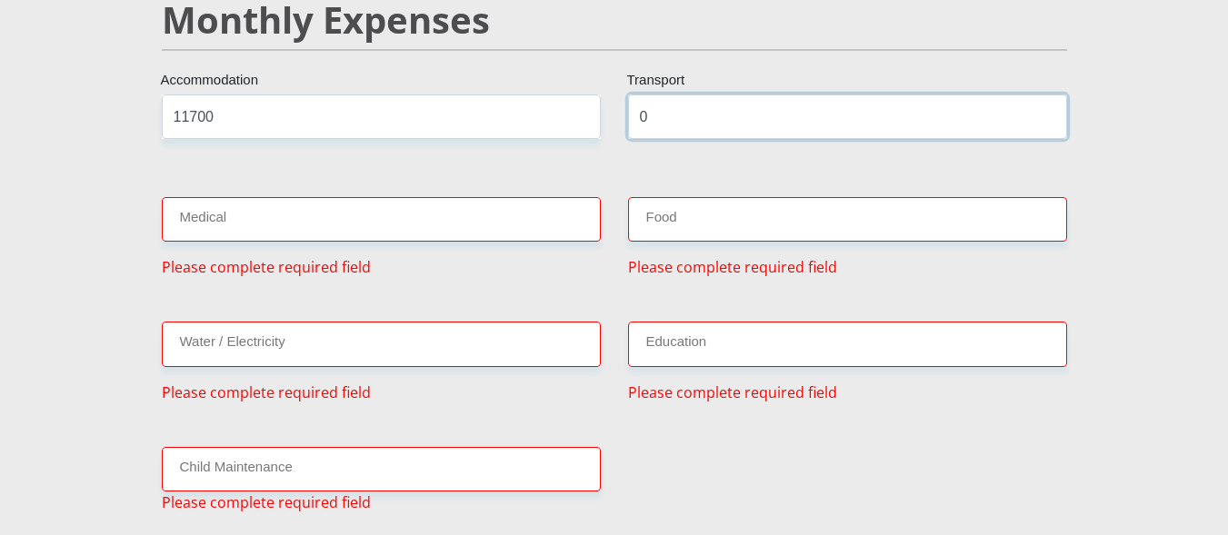
scroll to position [2224, 0]
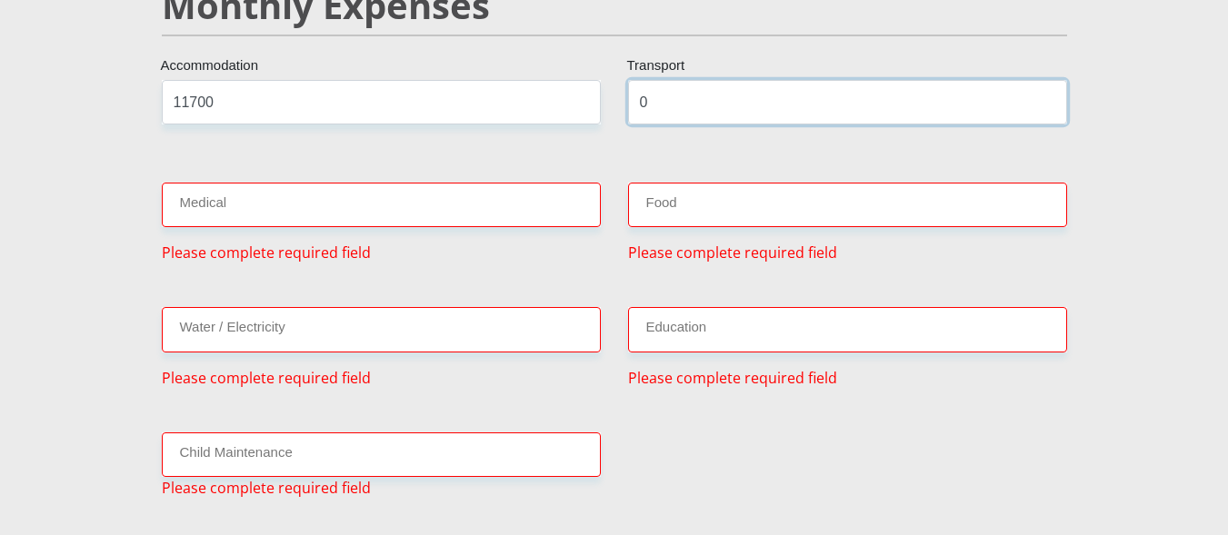
type input "0"
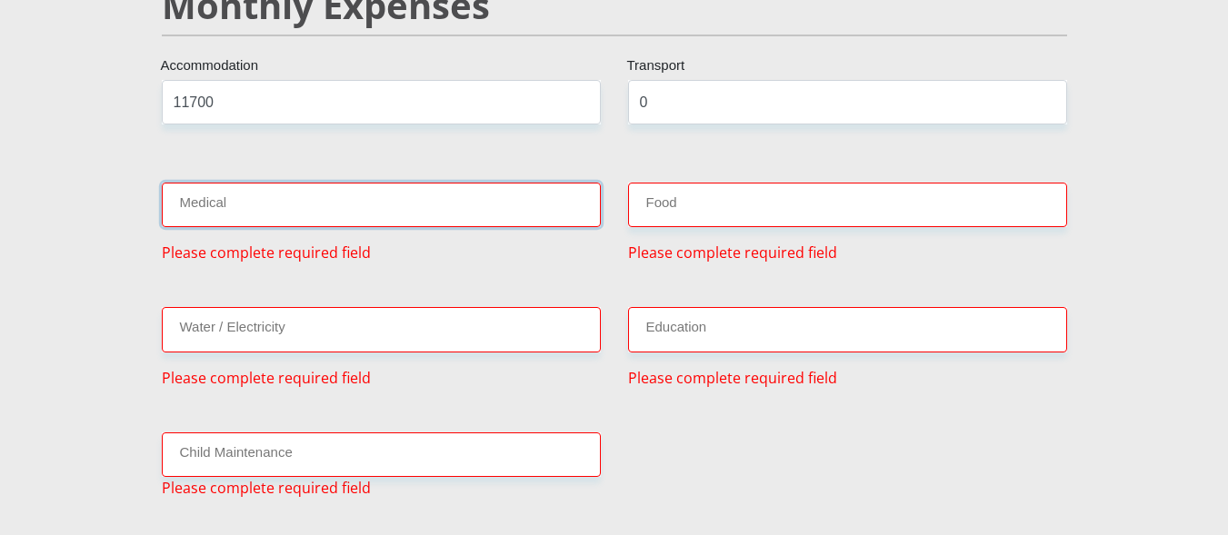
click at [227, 183] on input "Medical" at bounding box center [381, 205] width 439 height 45
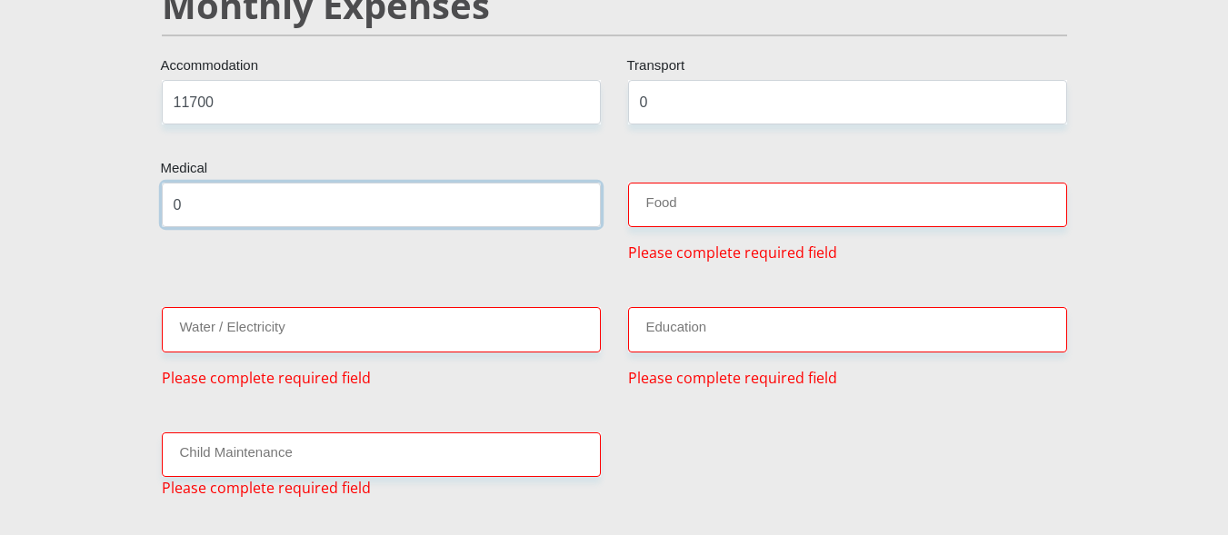
type input "0"
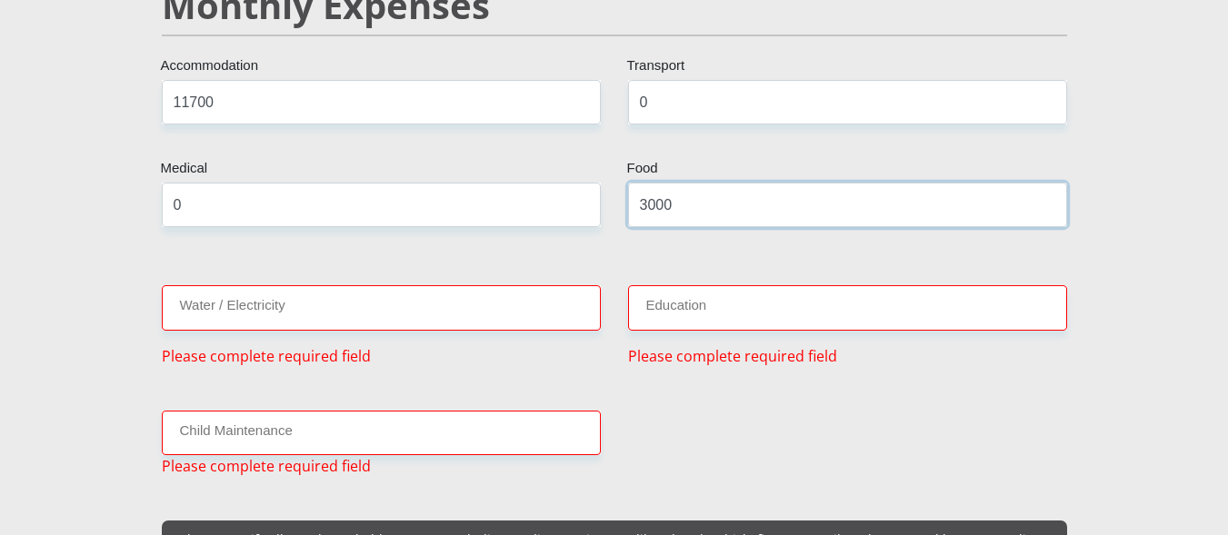
type input "3000"
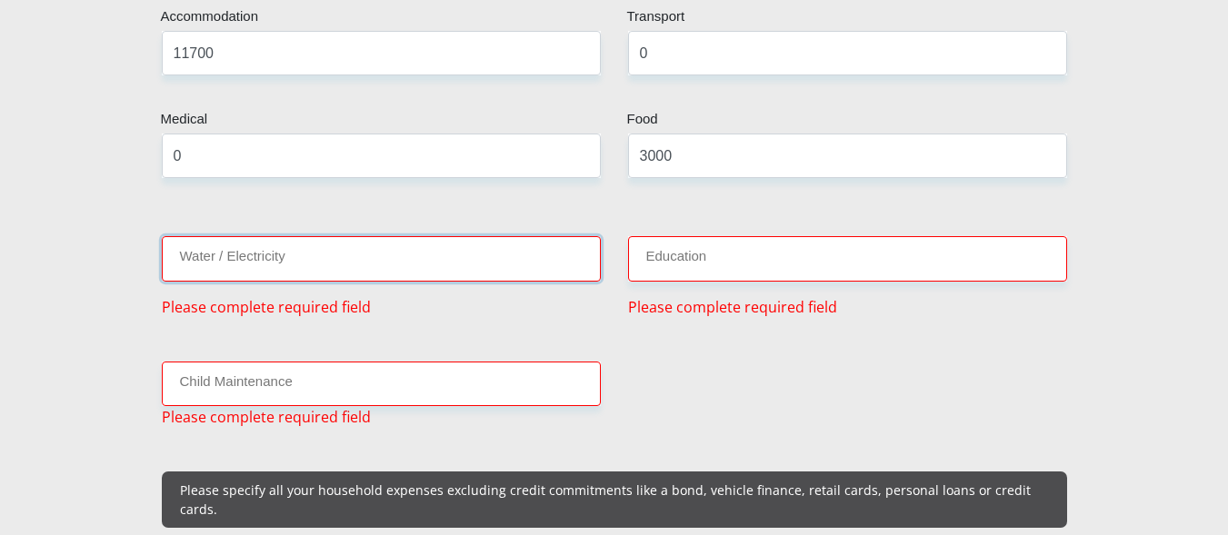
scroll to position [2274, 0]
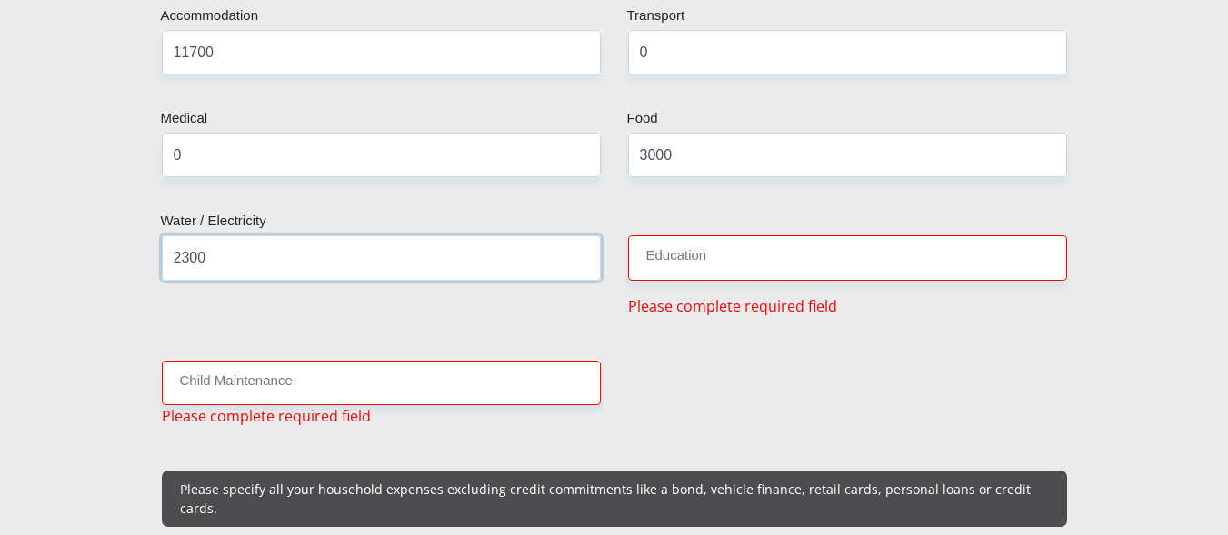
type input "2300"
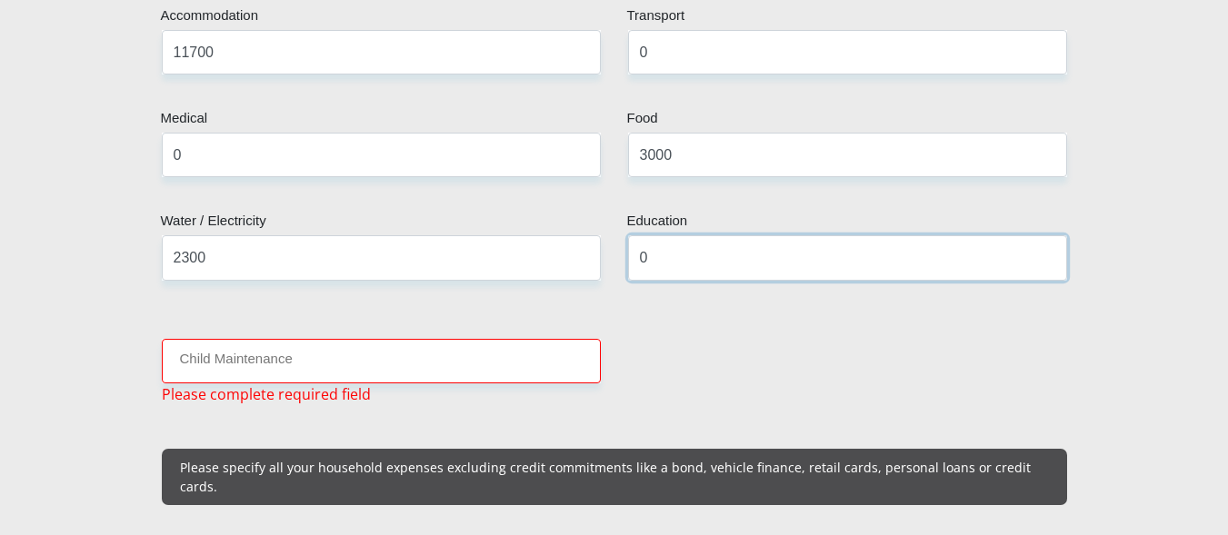
type input "0"
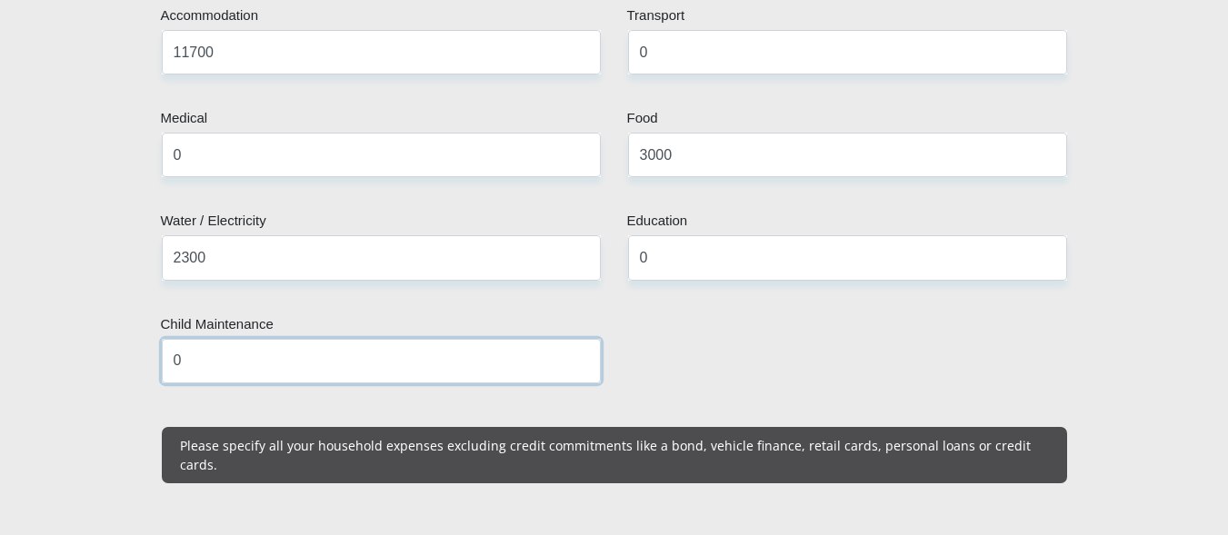
type input "0"
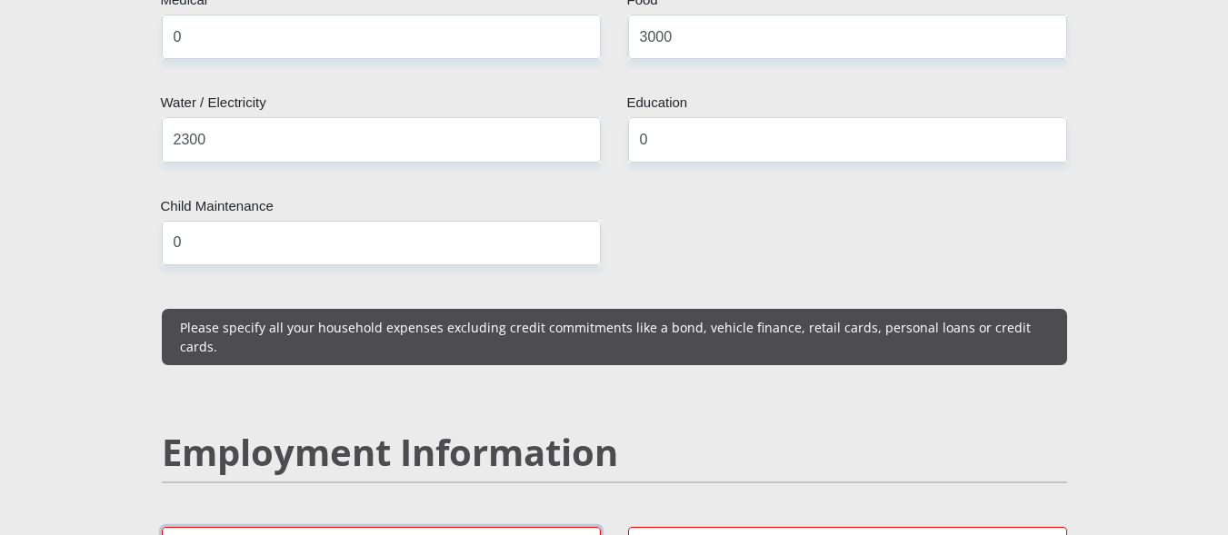
scroll to position [2632, 0]
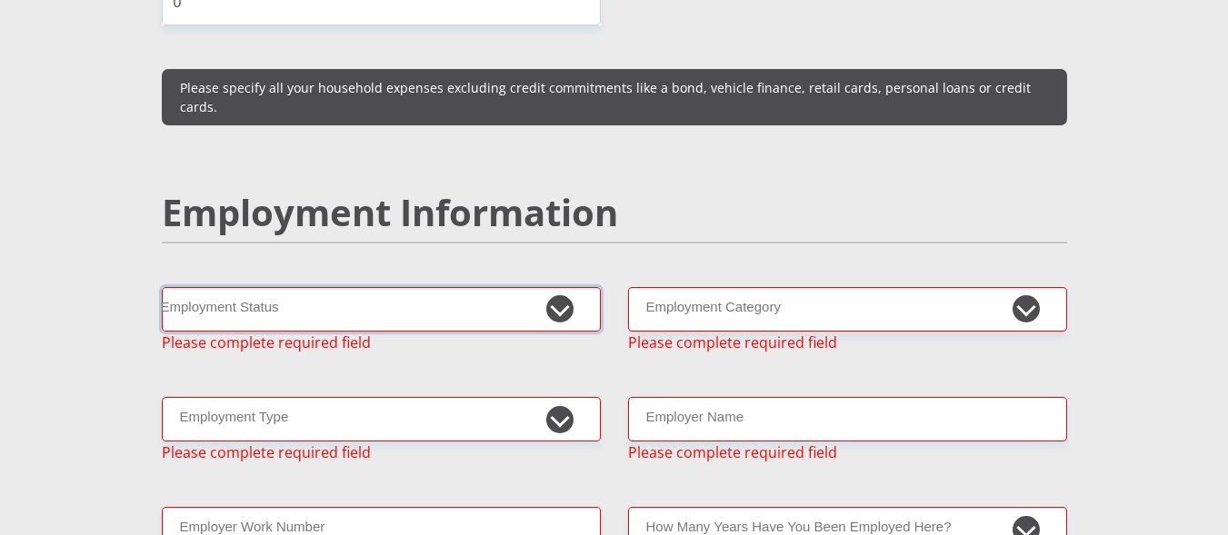
click at [558, 287] on select "Permanent/Full-time Part-time/Casual [DEMOGRAPHIC_DATA] Worker Self-Employed Ho…" at bounding box center [381, 309] width 439 height 45
select select "1"
click at [162, 287] on select "Permanent/Full-time Part-time/Casual [DEMOGRAPHIC_DATA] Worker Self-Employed Ho…" at bounding box center [381, 309] width 439 height 45
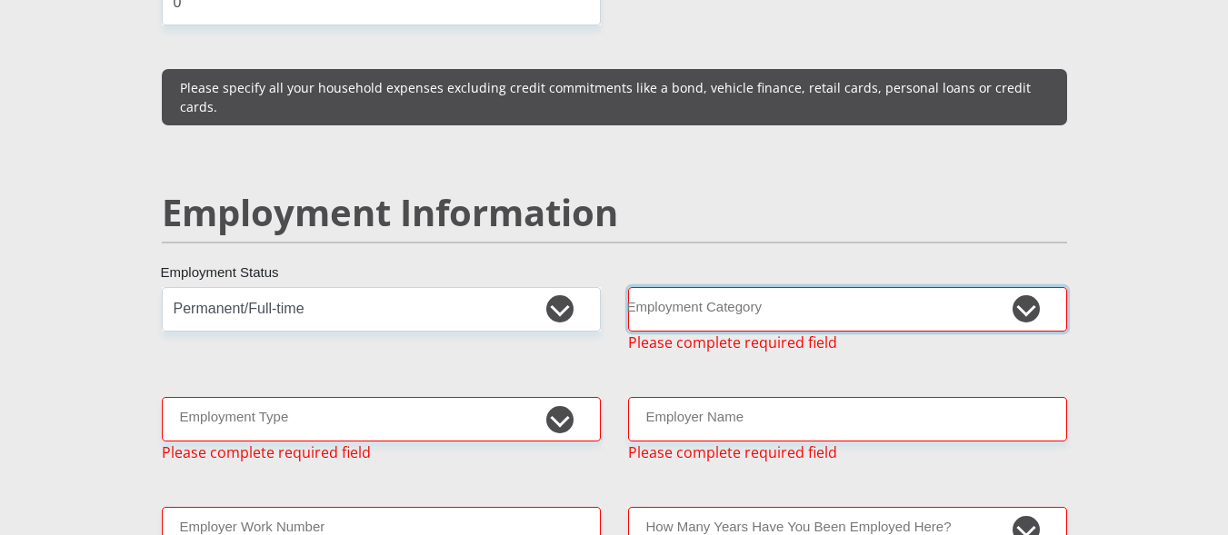
click at [1034, 287] on select "AGRICULTURE ALCOHOL & TOBACCO CONSTRUCTION MATERIALS METALLURGY EQUIPMENT FOR R…" at bounding box center [847, 309] width 439 height 45
select select "59"
click at [628, 287] on select "AGRICULTURE ALCOHOL & TOBACCO CONSTRUCTION MATERIALS METALLURGY EQUIPMENT FOR R…" at bounding box center [847, 309] width 439 height 45
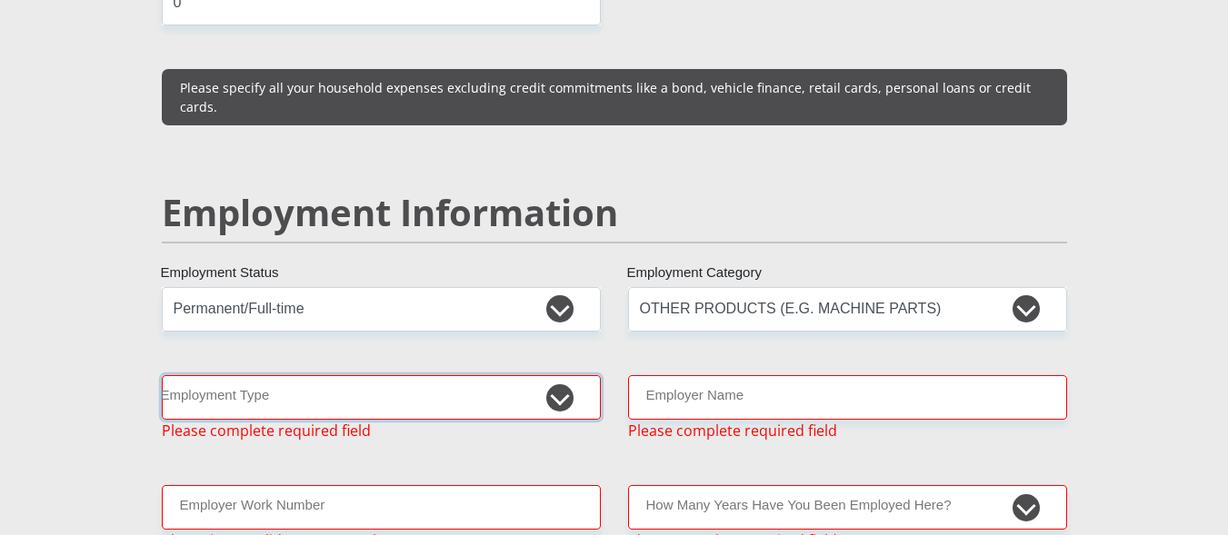
click at [553, 375] on select "College/Lecturer Craft Seller Creative Driver Executive Farmer Forces - Non Com…" at bounding box center [381, 397] width 439 height 45
select select "Sales"
click at [162, 375] on select "College/Lecturer Craft Seller Creative Driver Executive Farmer Forces - Non Com…" at bounding box center [381, 397] width 439 height 45
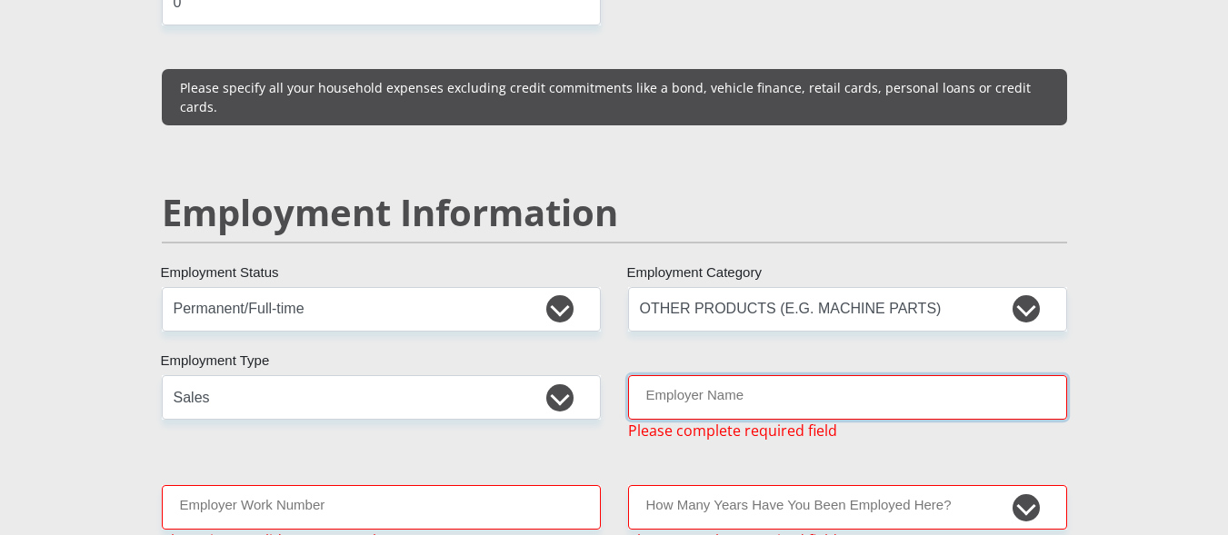
click at [1013, 375] on input "Employer Name" at bounding box center [847, 397] width 439 height 45
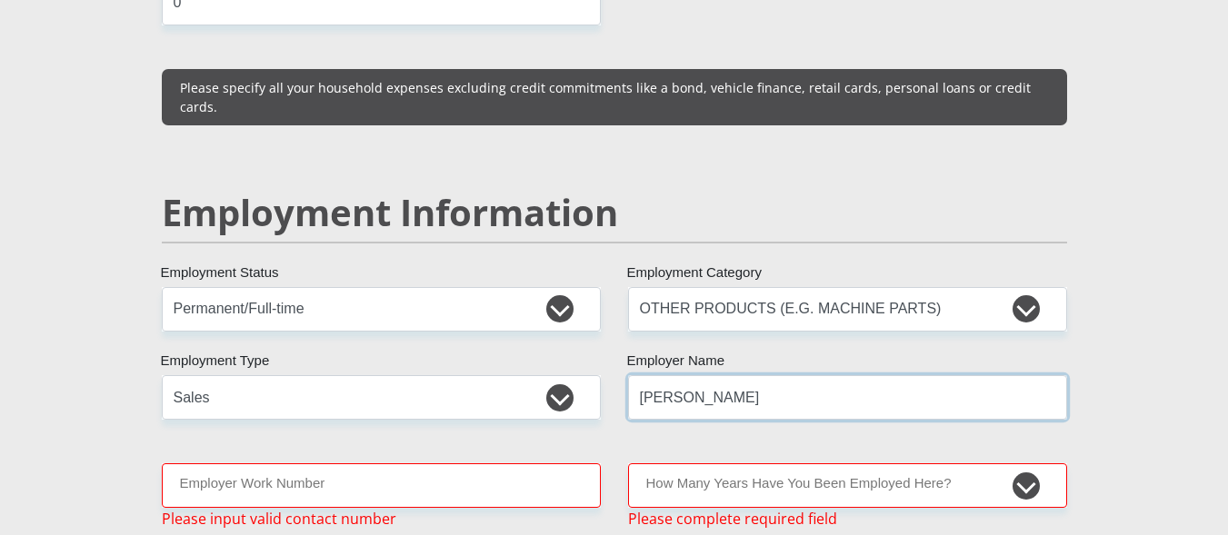
type input "[PERSON_NAME]"
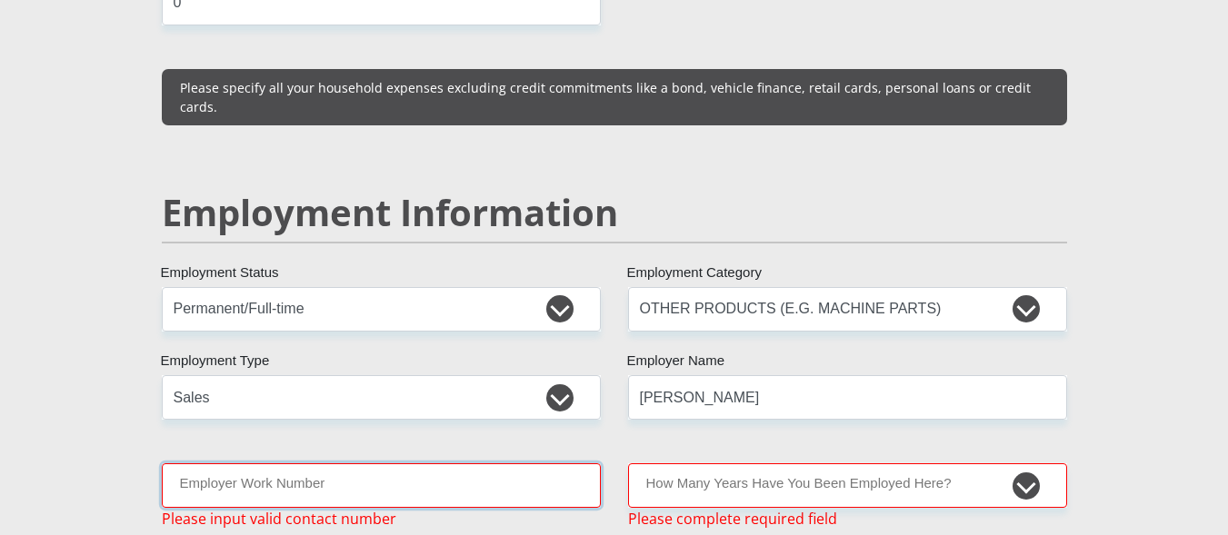
click at [443, 464] on input "Employer Work Number" at bounding box center [381, 486] width 439 height 45
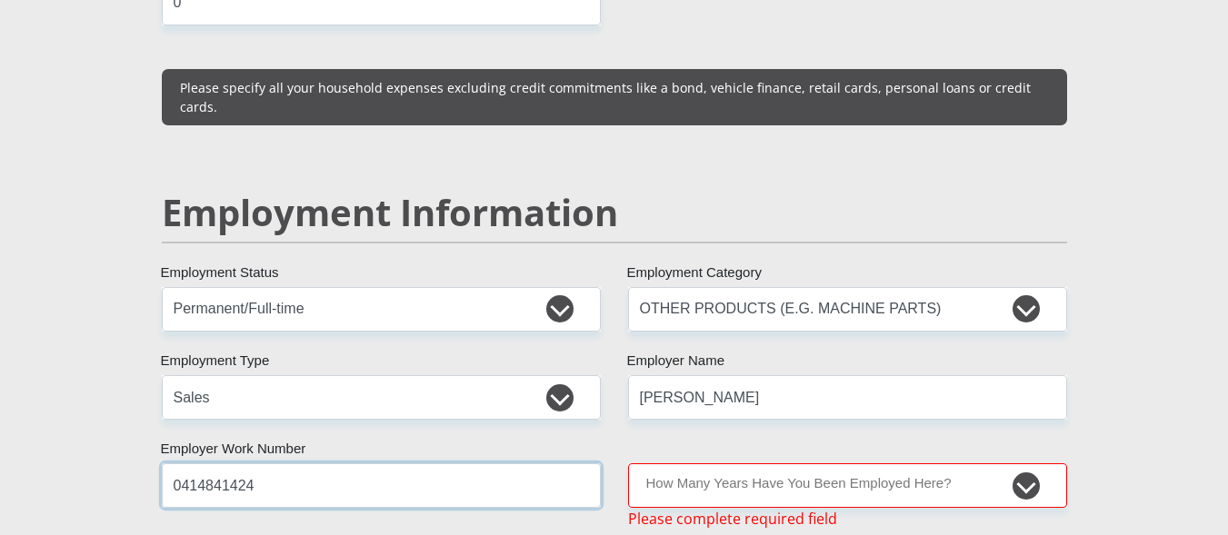
type input "0414841424"
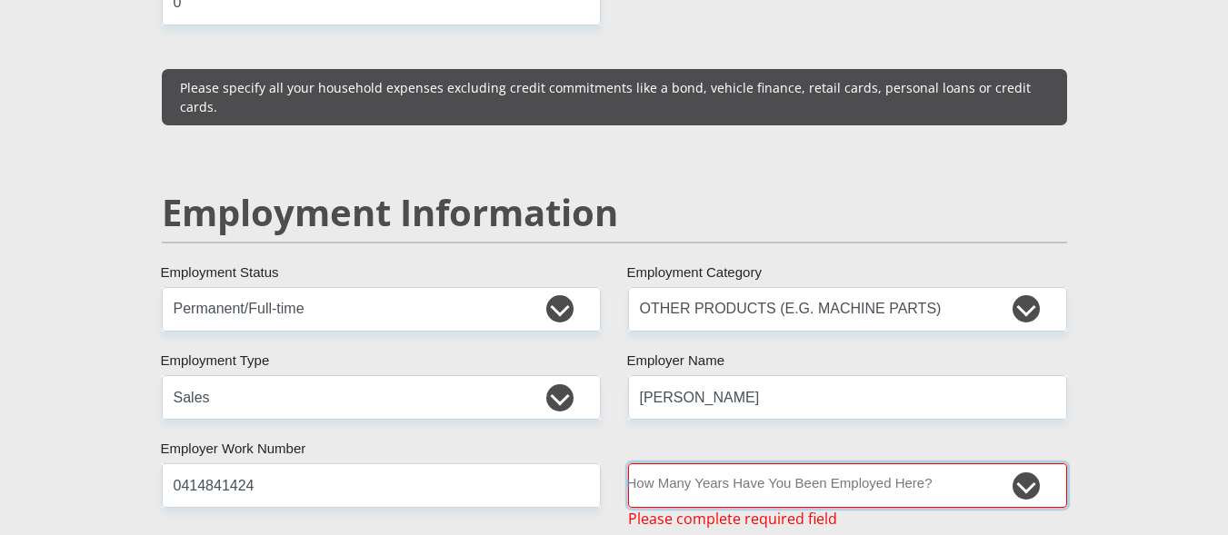
click at [1031, 464] on select "less than 1 year 1-3 years 3-5 years 5+ years" at bounding box center [847, 486] width 439 height 45
select select "60"
click at [628, 464] on select "less than 1 year 1-3 years 3-5 years 5+ years" at bounding box center [847, 486] width 439 height 45
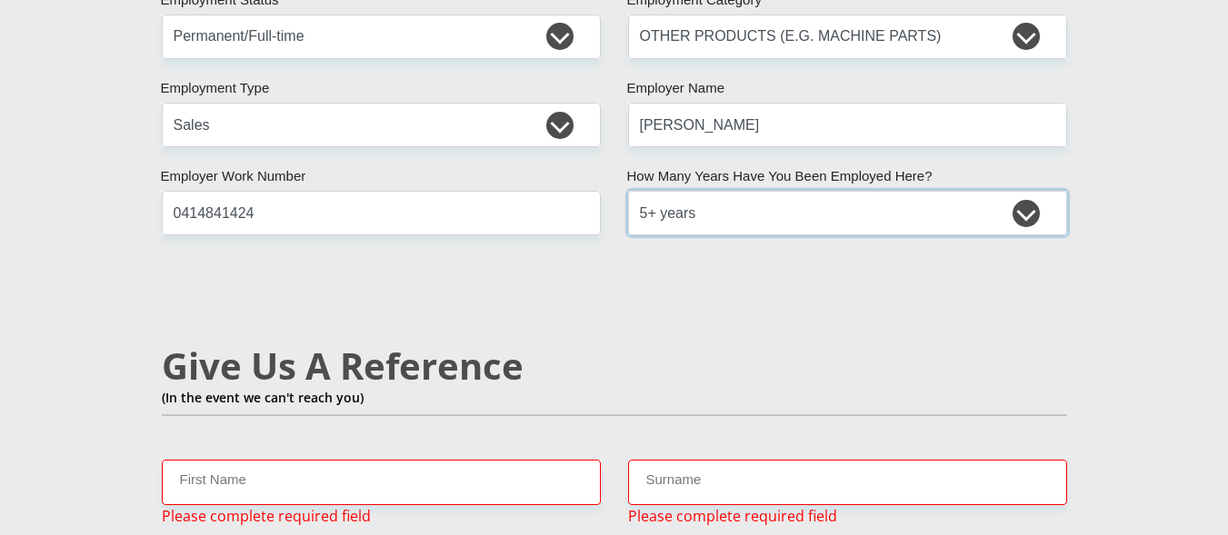
scroll to position [2996, 0]
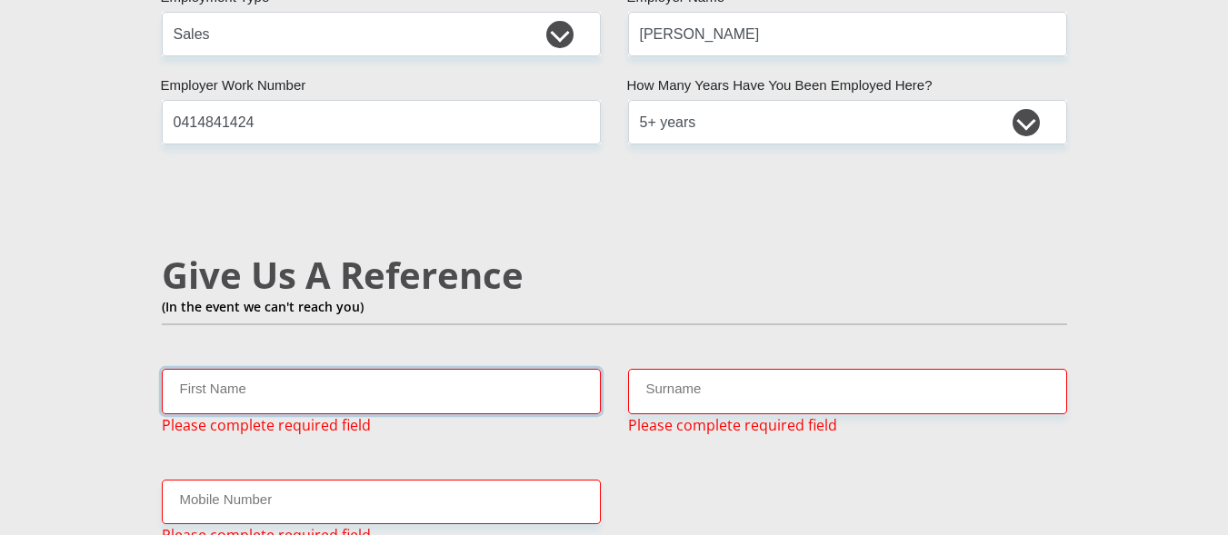
click at [308, 369] on input "First Name" at bounding box center [381, 391] width 439 height 45
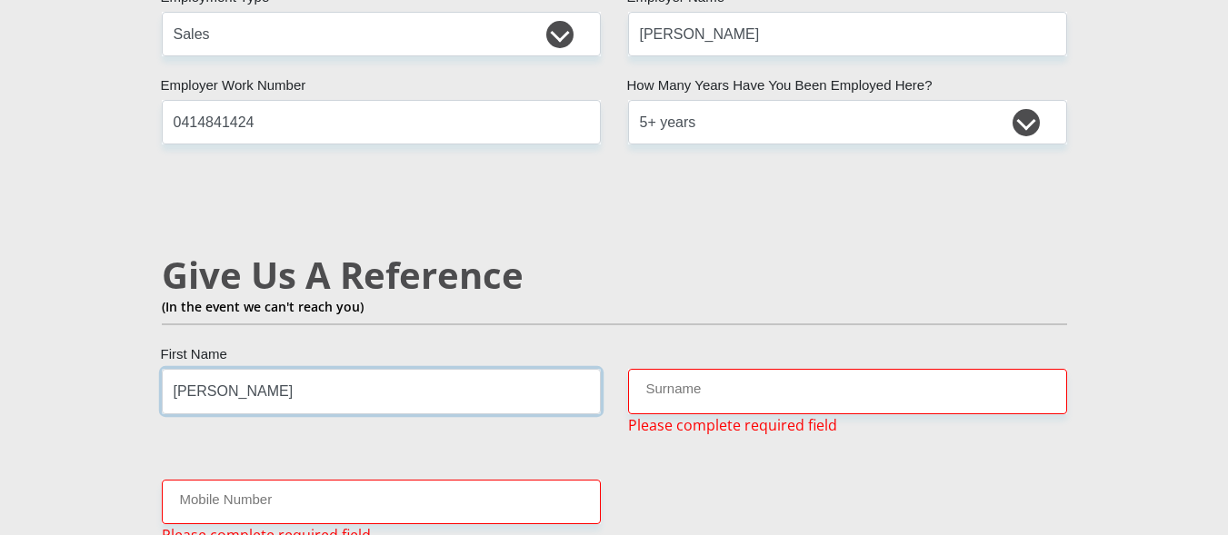
type input "[PERSON_NAME]"
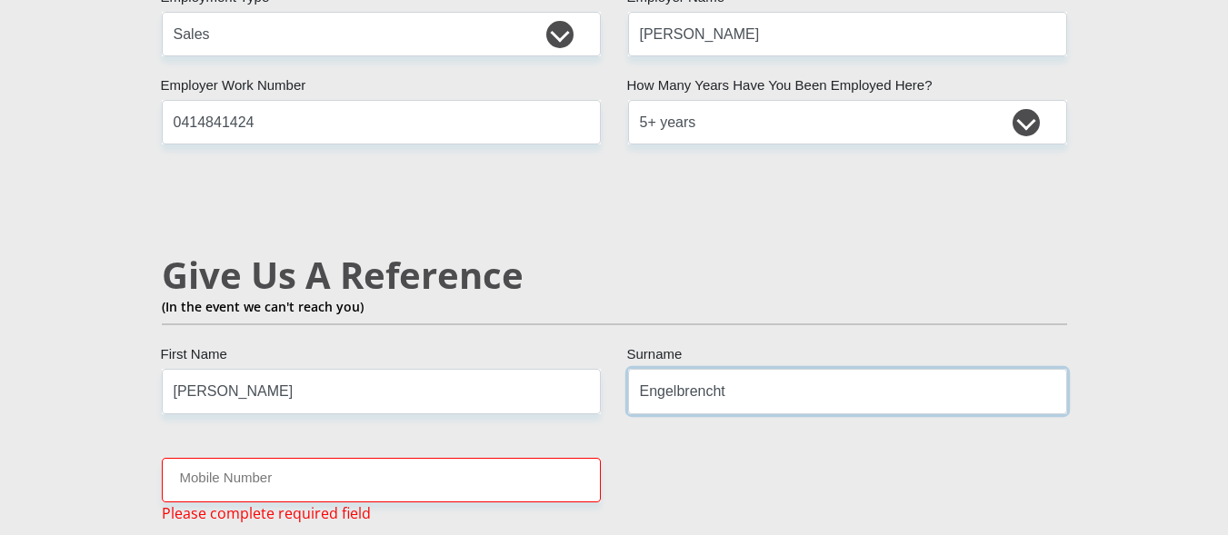
type input "Engelbrencht"
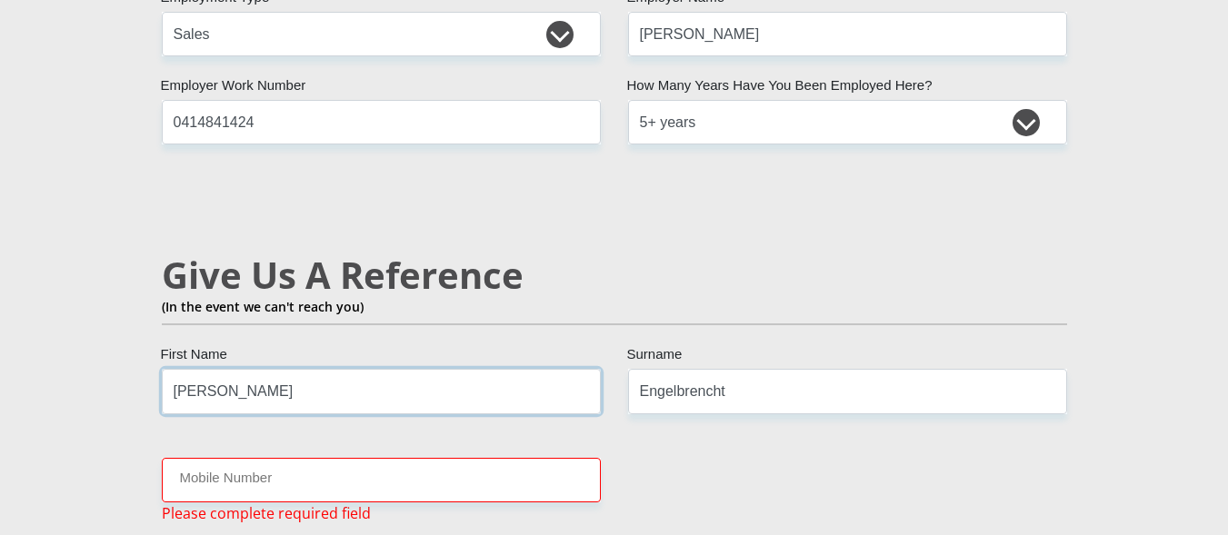
click at [350, 369] on input "[PERSON_NAME]" at bounding box center [381, 391] width 439 height 45
type input "M"
type input "Surei"
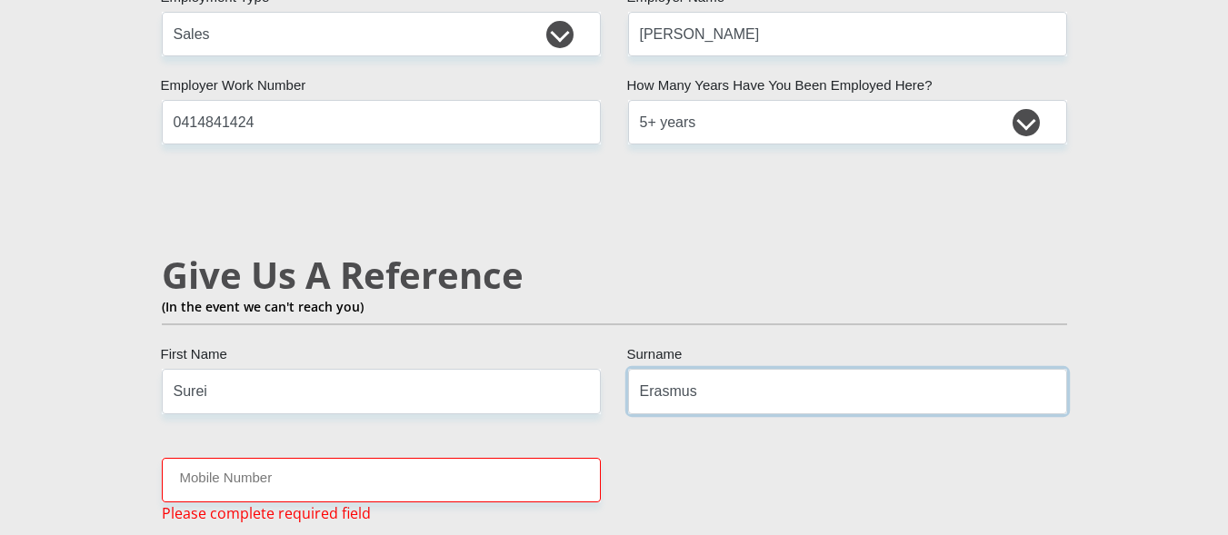
type input "Erasmus"
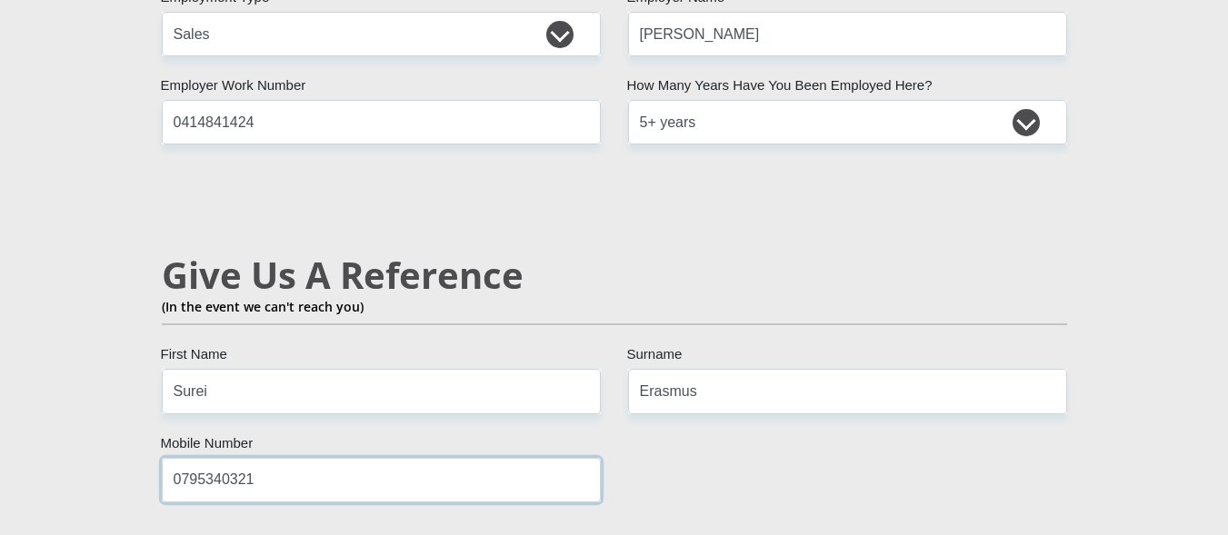
type input "0795340321"
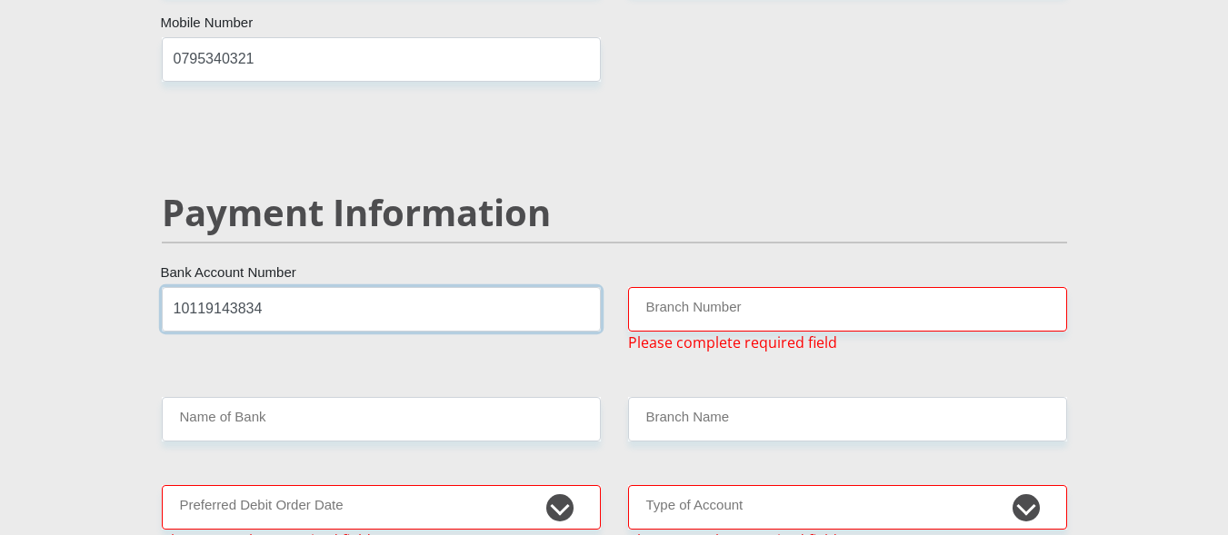
type input "10119143834"
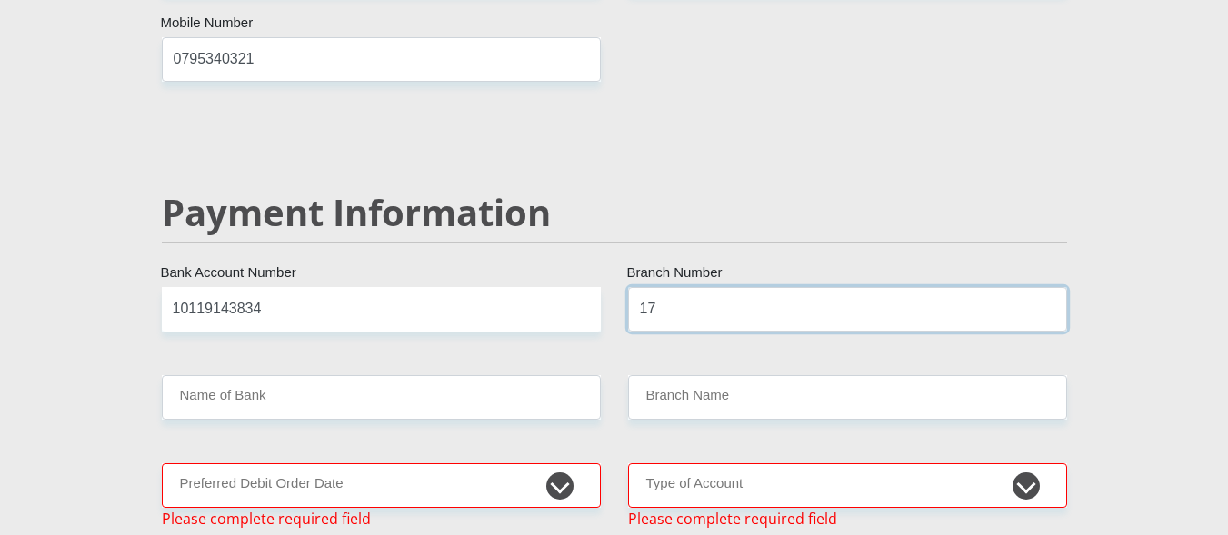
type input "17"
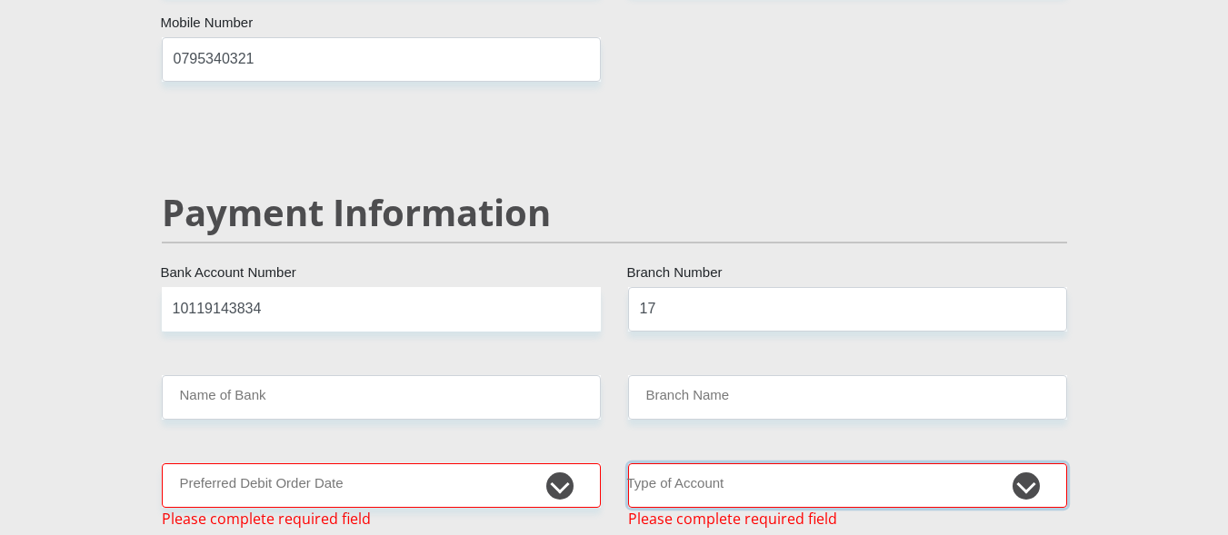
click at [1032, 464] on select "Cheque Savings" at bounding box center [847, 486] width 439 height 45
select select "CUR"
click at [628, 464] on select "Cheque Savings" at bounding box center [847, 486] width 439 height 45
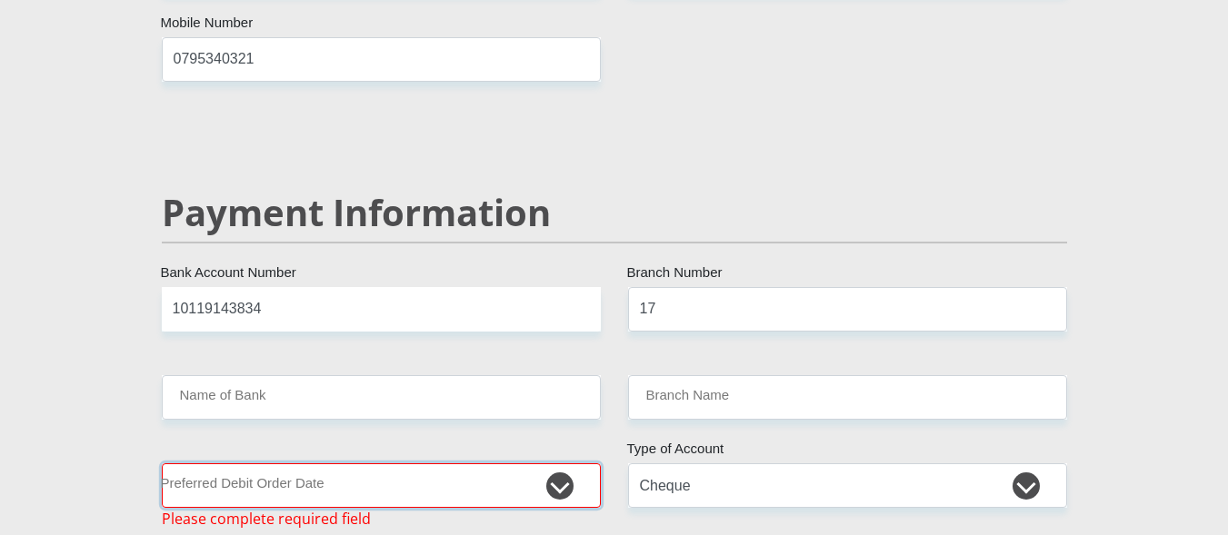
click at [535, 464] on select "1st 2nd 3rd 4th 5th 7th 18th 19th 20th 21st 22nd 23rd 24th 25th 26th 27th 28th …" at bounding box center [381, 486] width 439 height 45
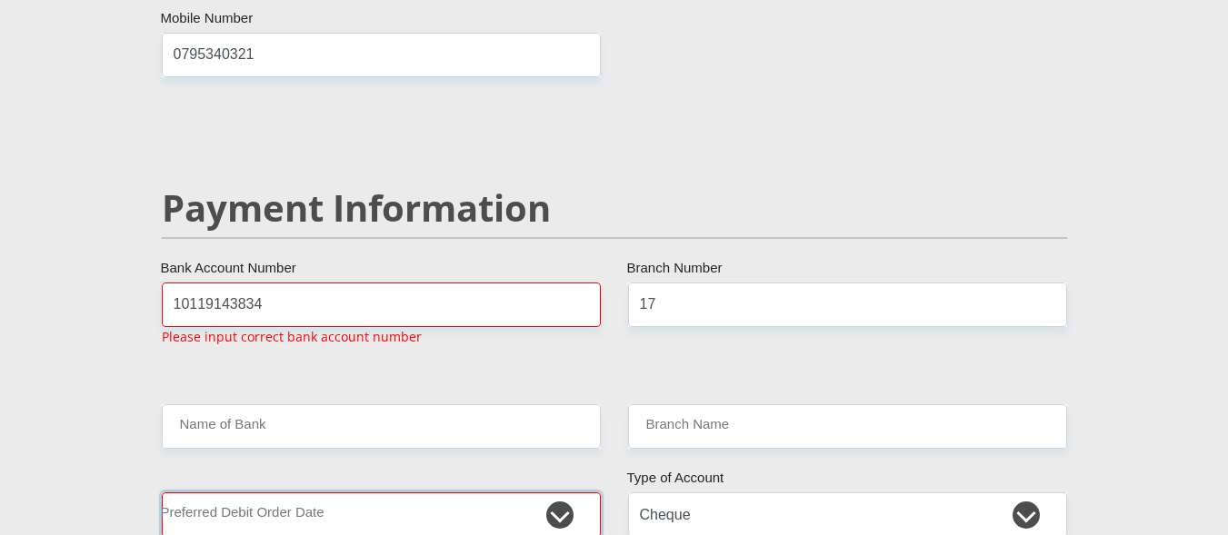
select select "1"
click at [162, 493] on select "1st 2nd 3rd 4th 5th 7th 18th 19th 20th 21st 22nd 23rd 24th 25th 26th 27th 28th …" at bounding box center [381, 515] width 439 height 45
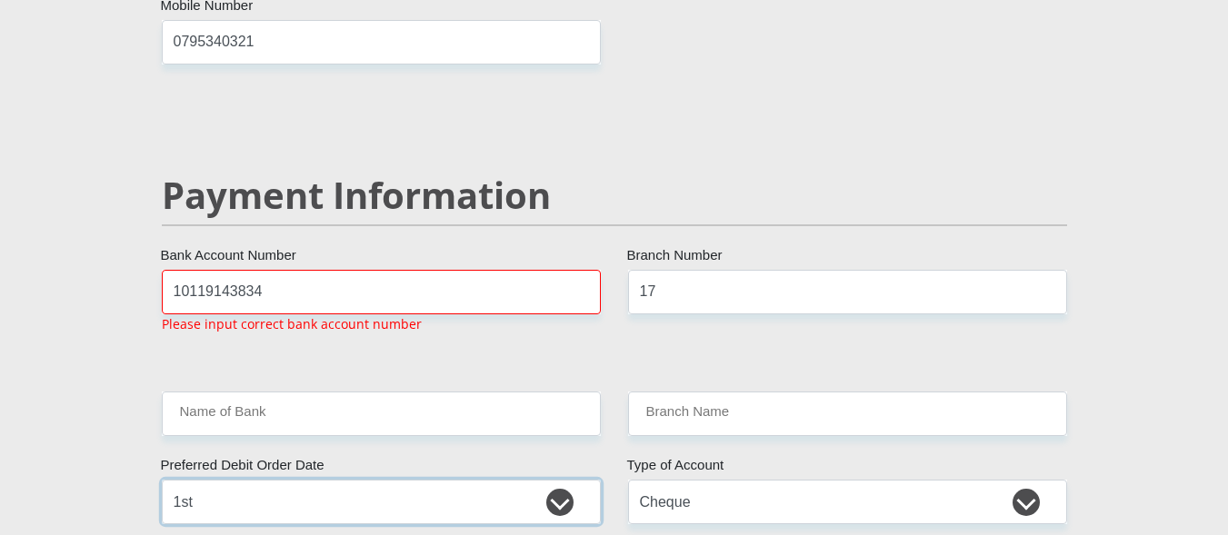
scroll to position [3435, 0]
click at [278, 269] on input "10119143834" at bounding box center [381, 291] width 439 height 45
type input "1"
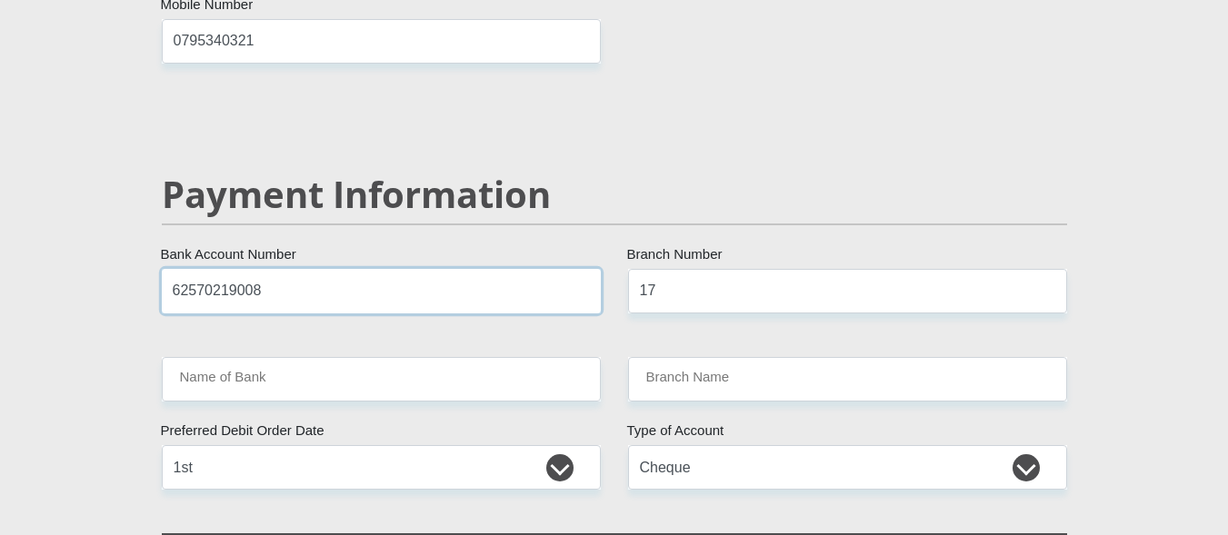
click at [282, 269] on input "62570219008" at bounding box center [381, 291] width 439 height 45
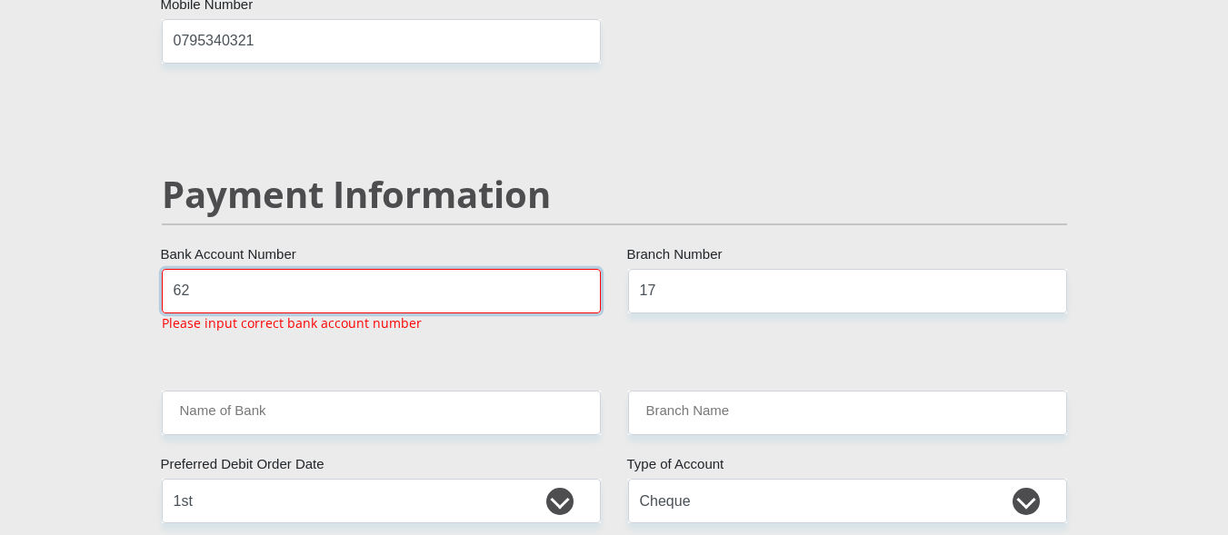
type input "6"
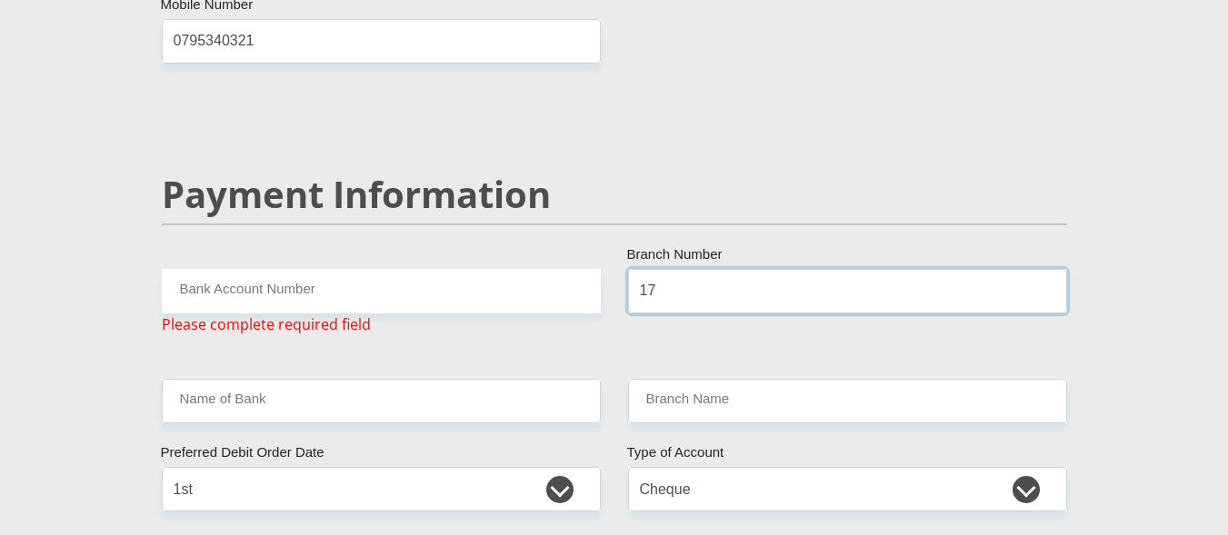
click at [679, 269] on input "17" at bounding box center [847, 291] width 439 height 45
type input "1"
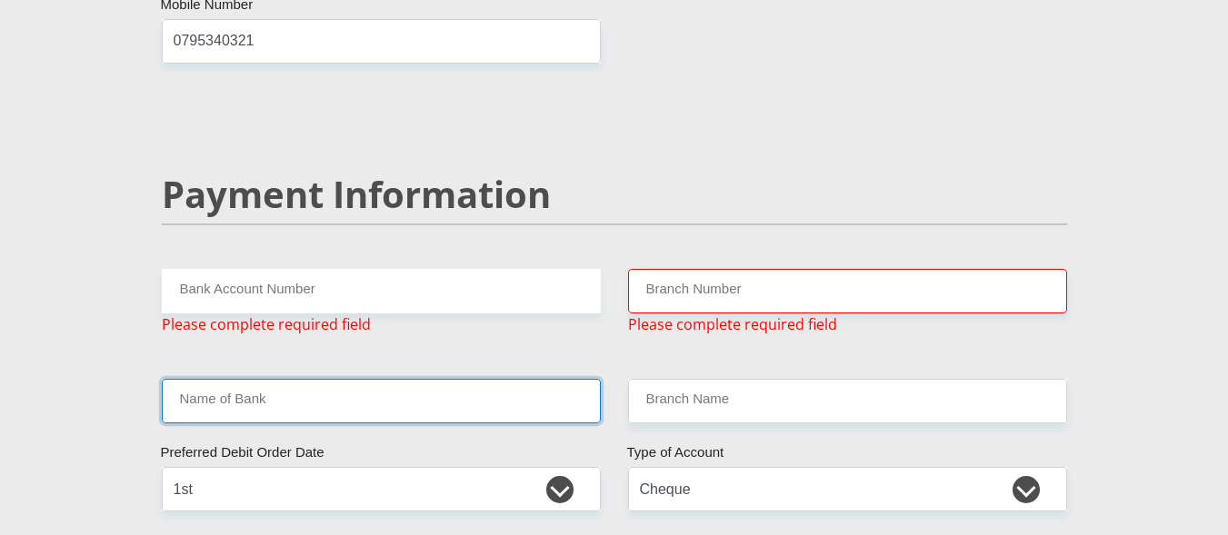
click at [435, 379] on input "Name of Bank" at bounding box center [381, 401] width 439 height 45
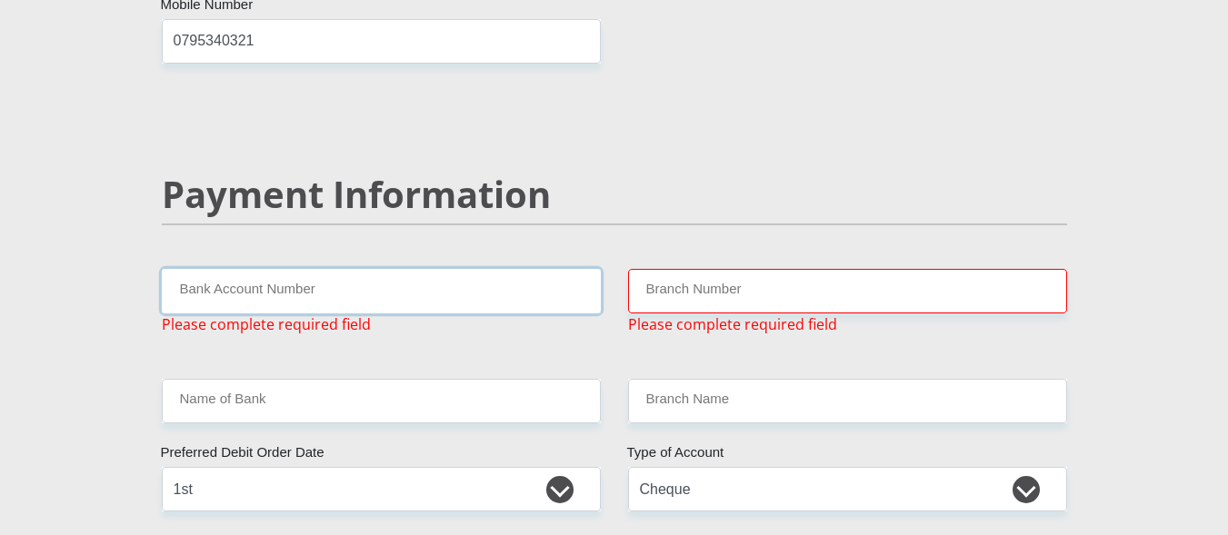
click at [347, 269] on input "Bank Account Number" at bounding box center [381, 291] width 439 height 45
type input "1217054995"
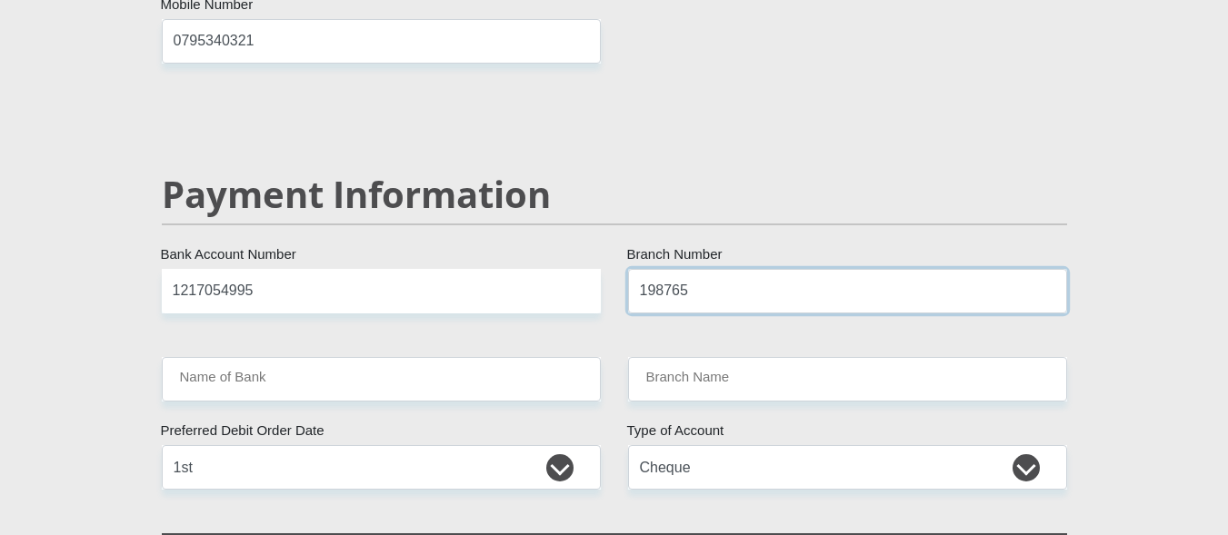
type input "198765"
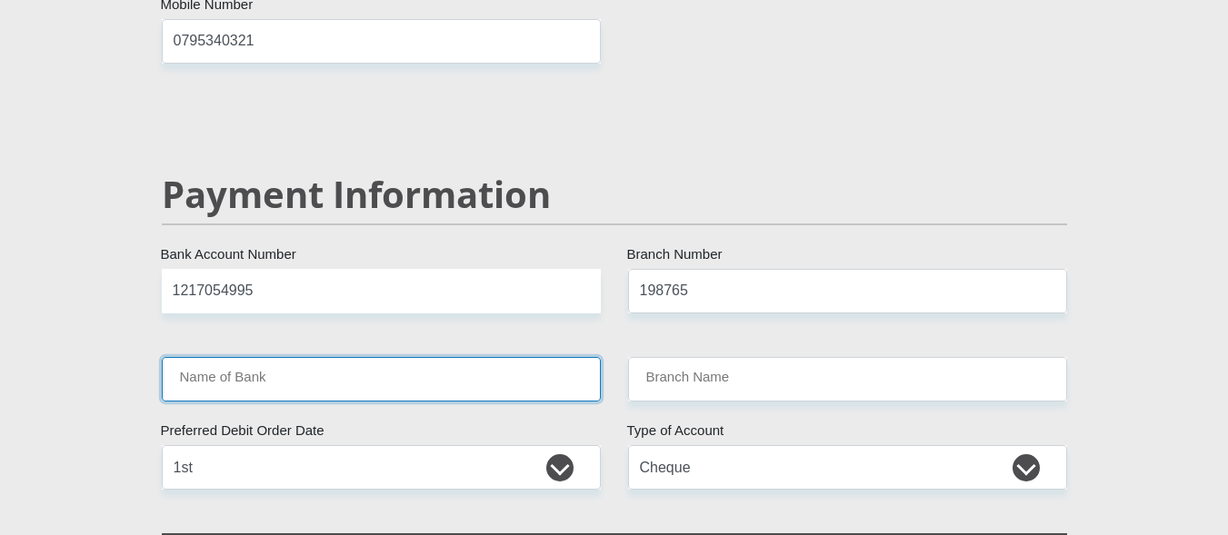
type input "NEDBANK"
type input "NEDBANK [GEOGRAPHIC_DATA]"
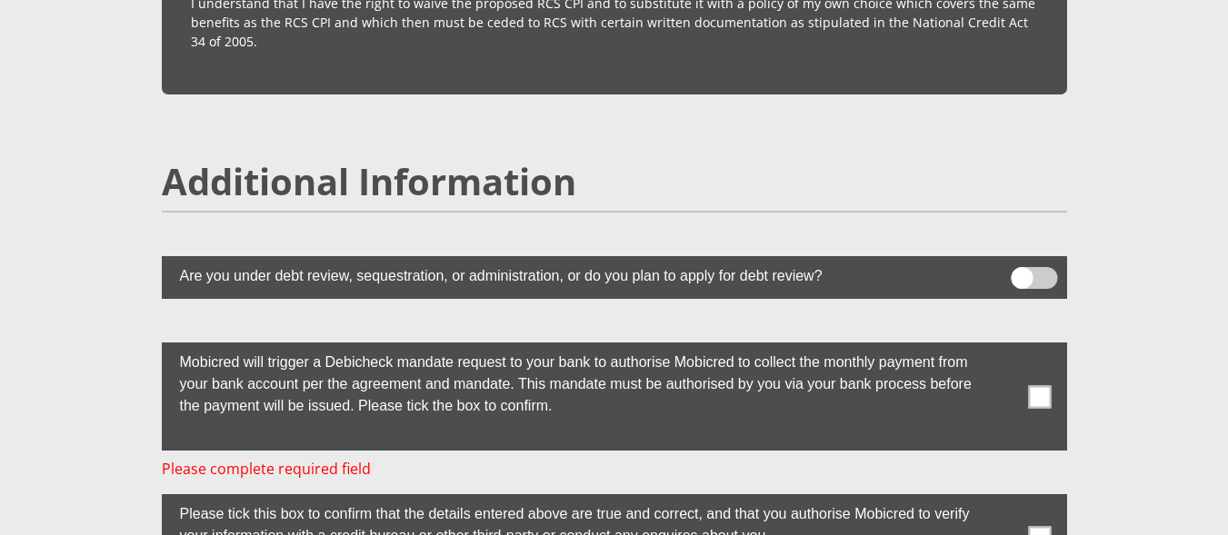
scroll to position [4889, 0]
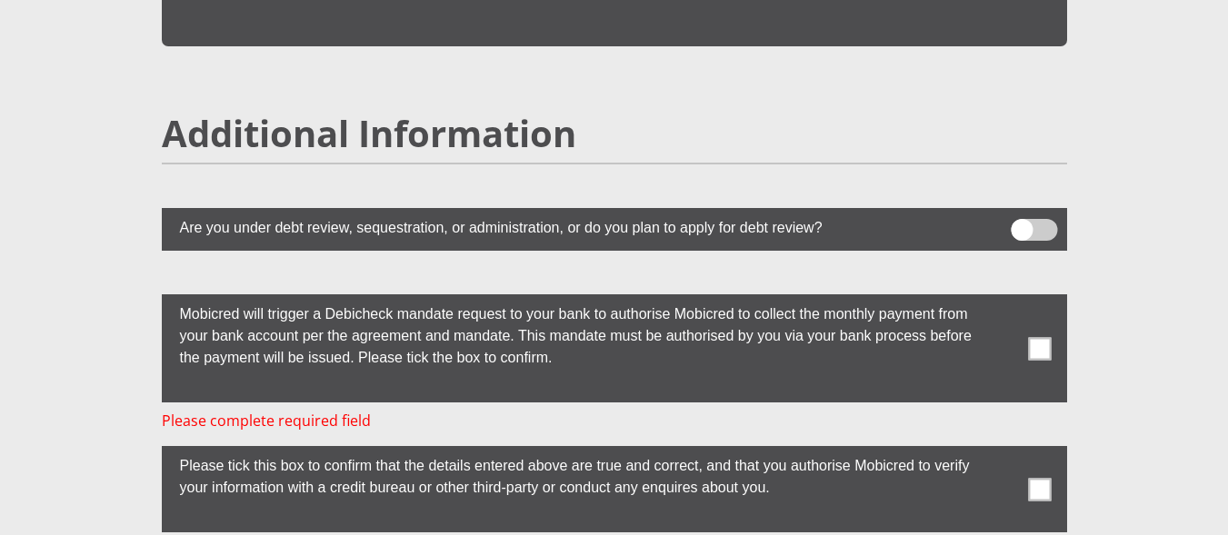
click at [1044, 337] on span at bounding box center [1039, 348] width 23 height 23
click at [1004, 299] on input "checkbox" at bounding box center [1004, 299] width 0 height 0
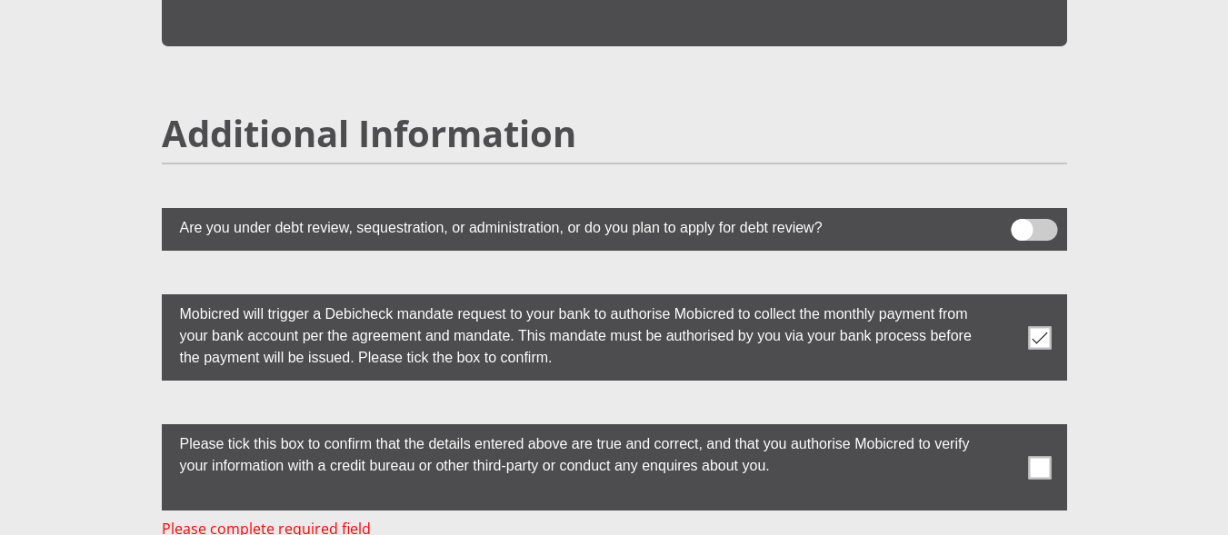
click at [1043, 456] on span at bounding box center [1039, 467] width 23 height 23
click at [1004, 429] on input "checkbox" at bounding box center [1004, 429] width 0 height 0
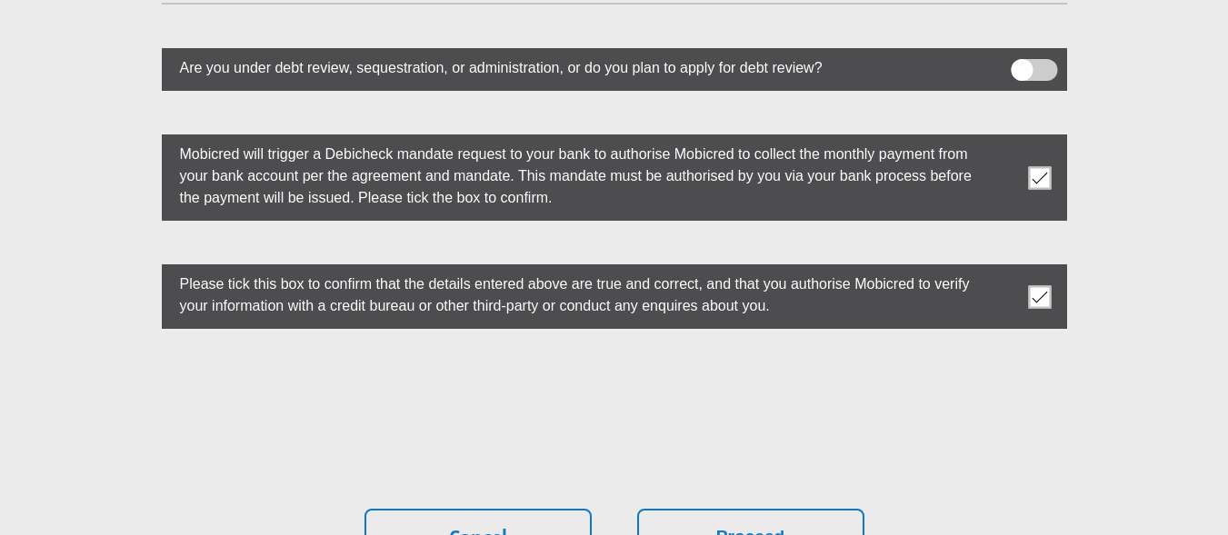
scroll to position [5071, 0]
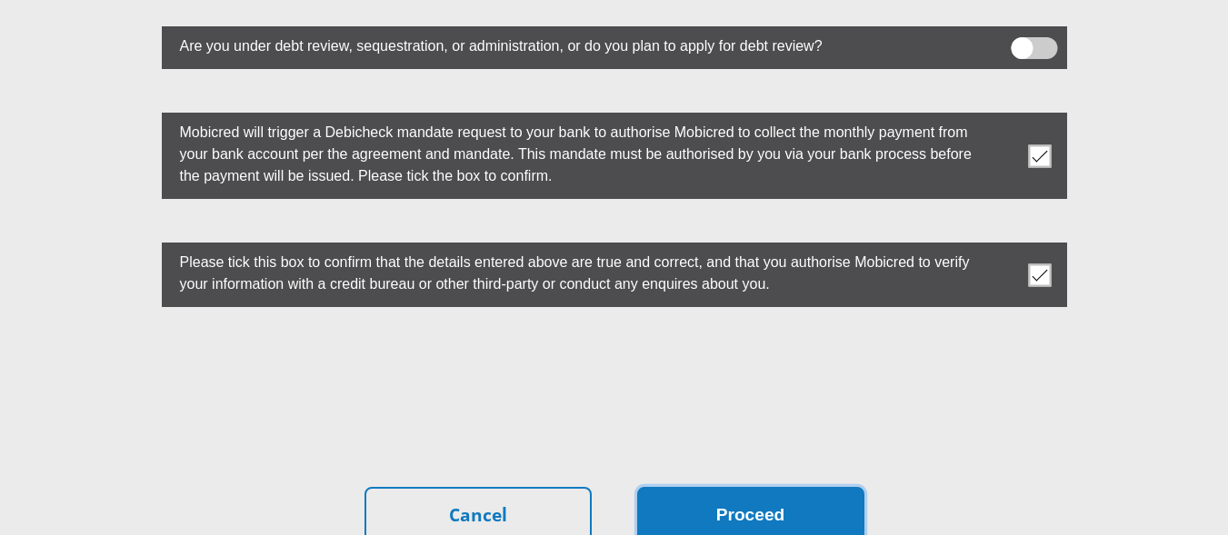
click at [776, 487] on button "Proceed" at bounding box center [750, 515] width 227 height 57
